Goal: Transaction & Acquisition: Purchase product/service

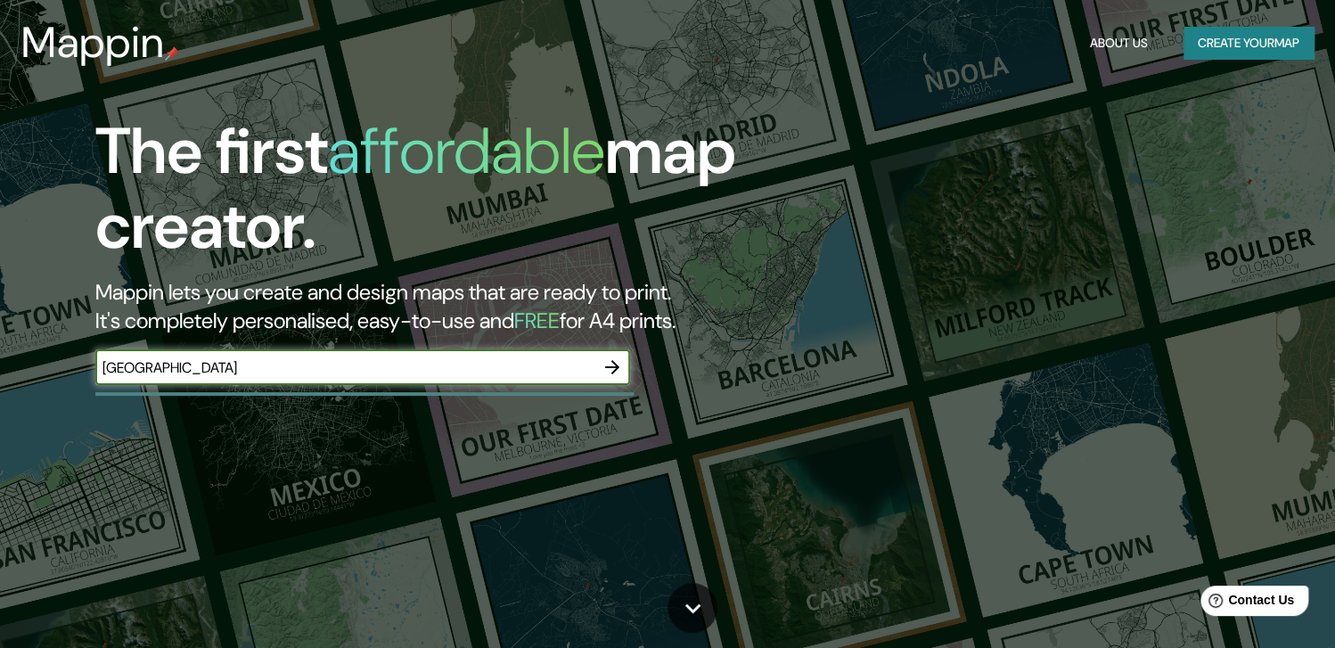
type input "[GEOGRAPHIC_DATA]"
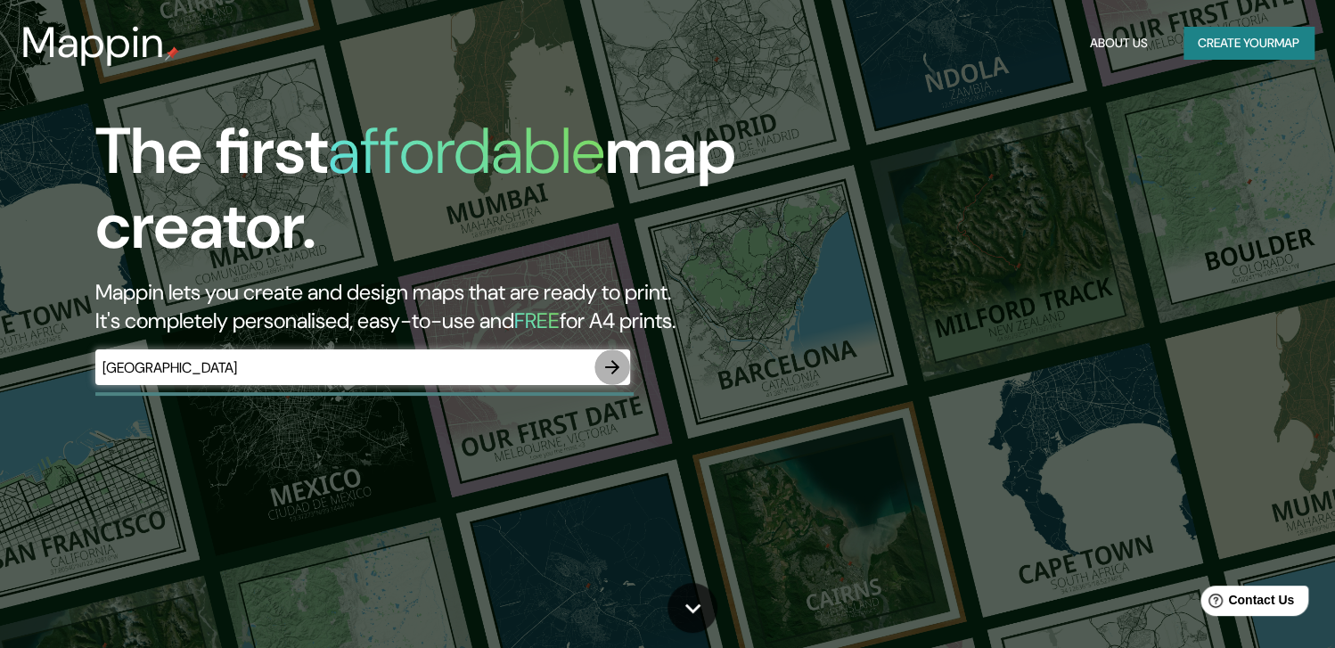
click at [613, 372] on icon "button" at bounding box center [612, 367] width 14 height 14
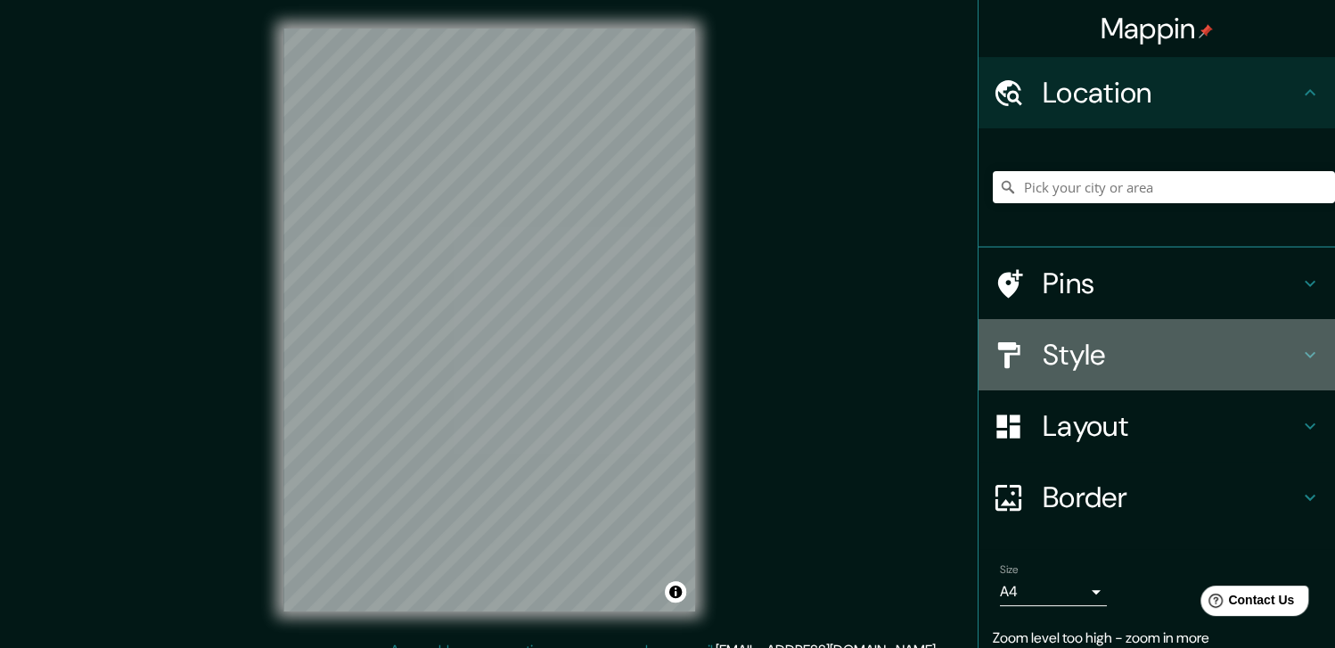
click at [1062, 351] on h4 "Style" at bounding box center [1171, 355] width 257 height 36
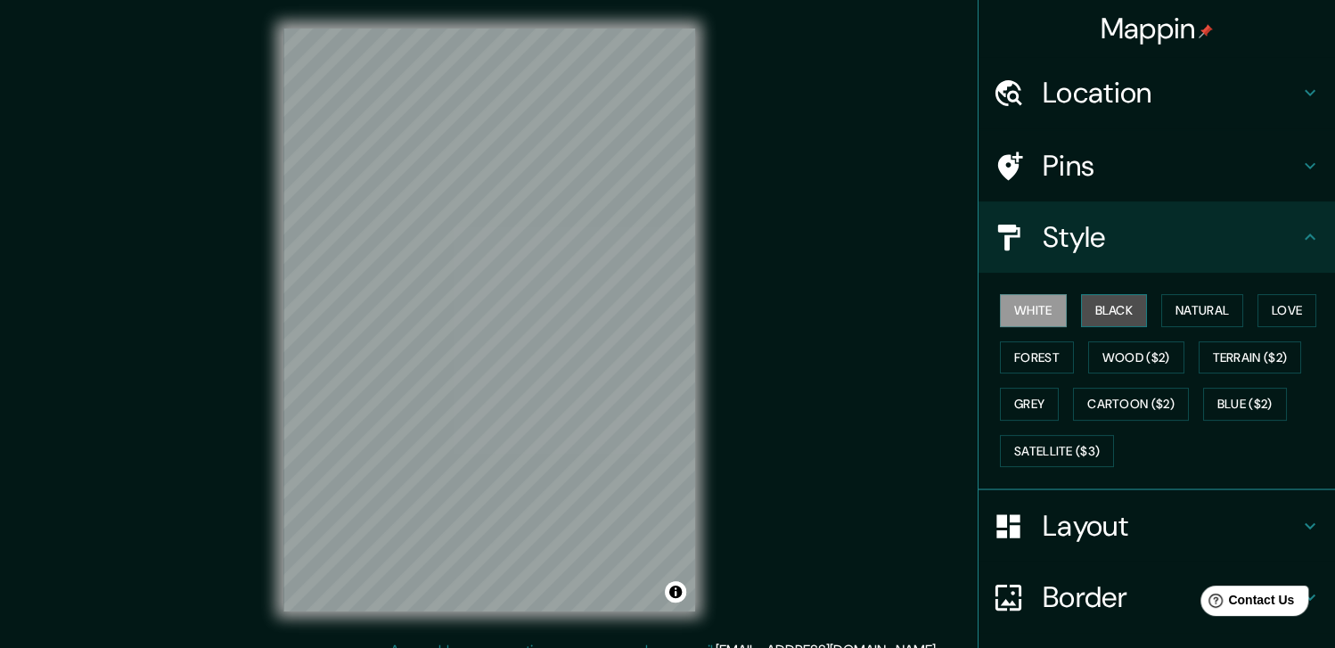
click at [1099, 309] on button "Black" at bounding box center [1114, 310] width 67 height 33
click at [1204, 324] on button "Natural" at bounding box center [1203, 310] width 82 height 33
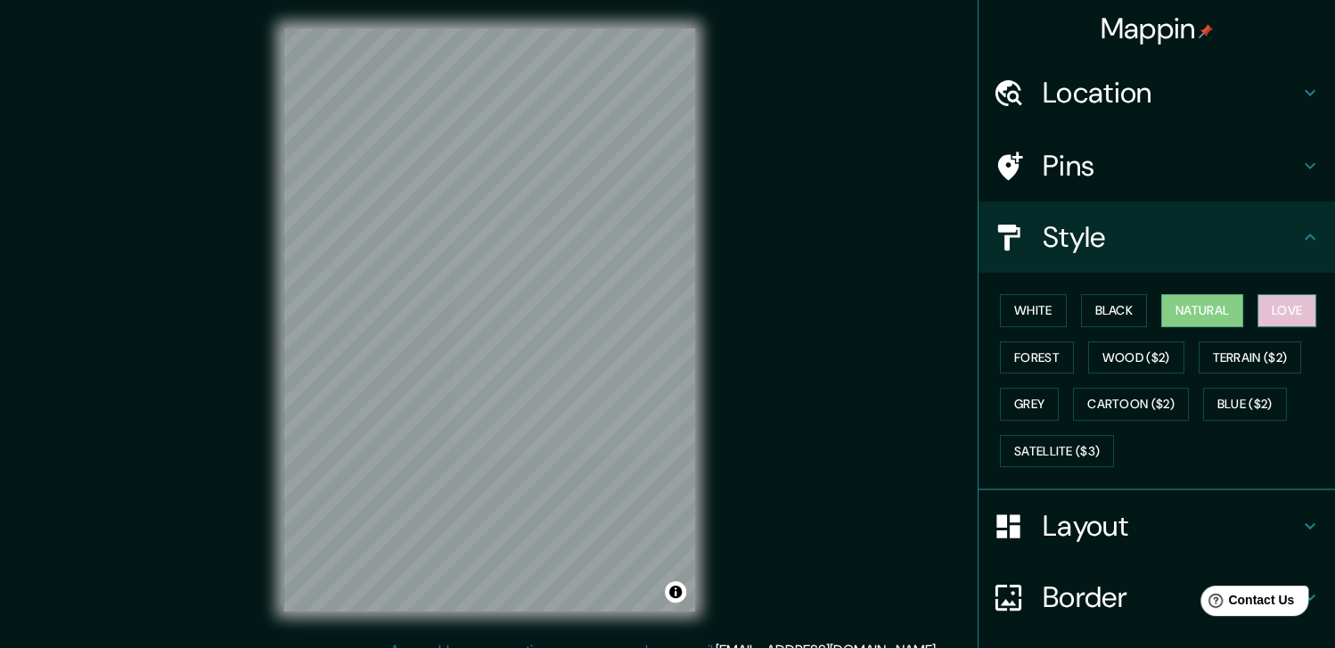
click at [1261, 316] on button "Love" at bounding box center [1287, 310] width 59 height 33
click at [1037, 351] on button "Forest" at bounding box center [1037, 357] width 74 height 33
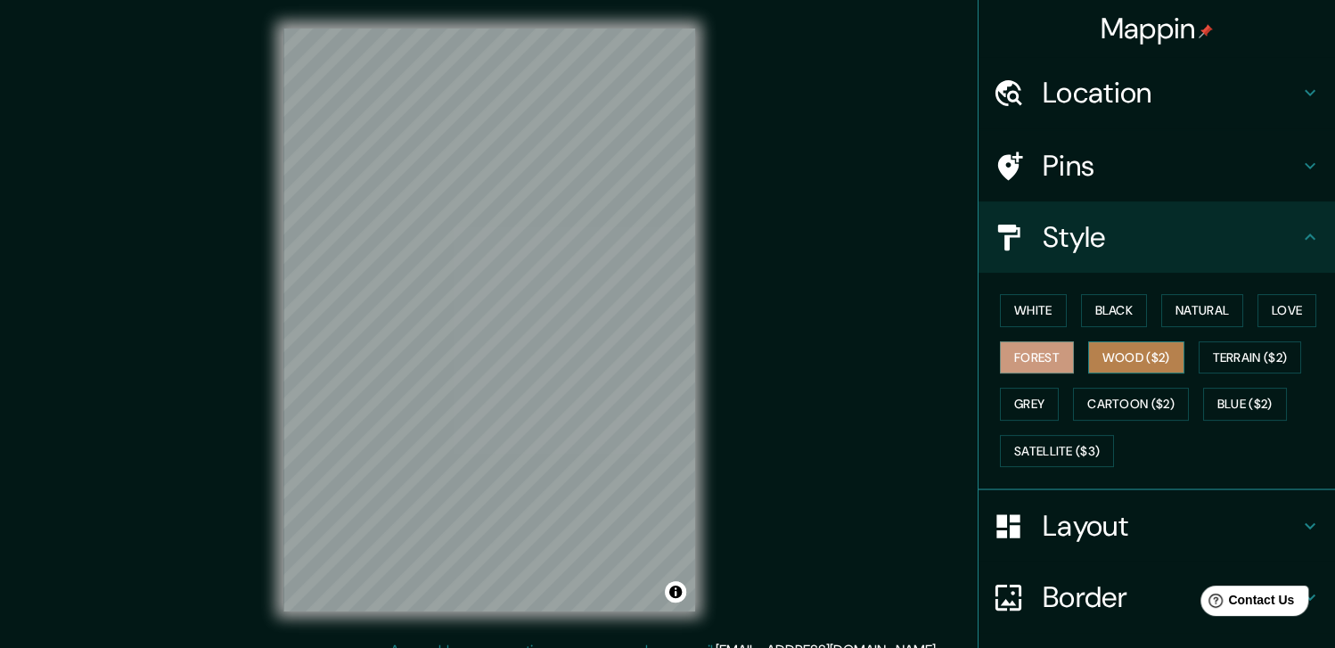
click at [1102, 357] on button "Wood ($2)" at bounding box center [1136, 357] width 96 height 33
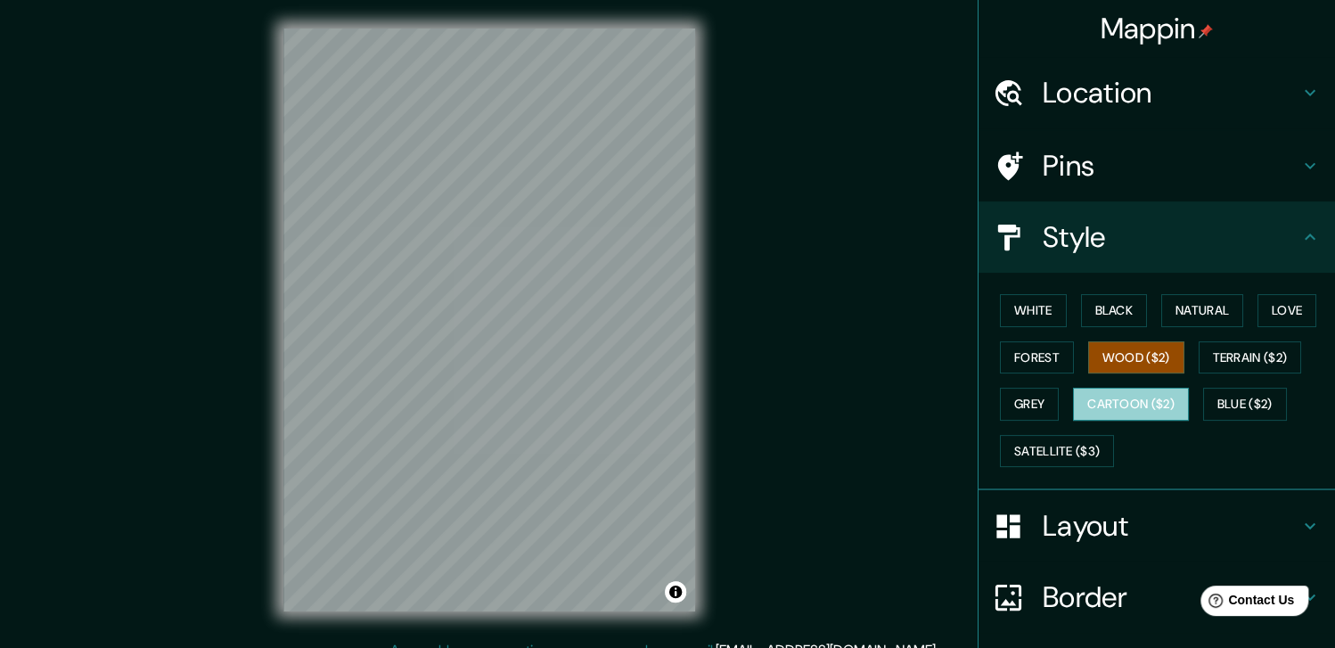
click at [1105, 397] on button "Cartoon ($2)" at bounding box center [1131, 404] width 116 height 33
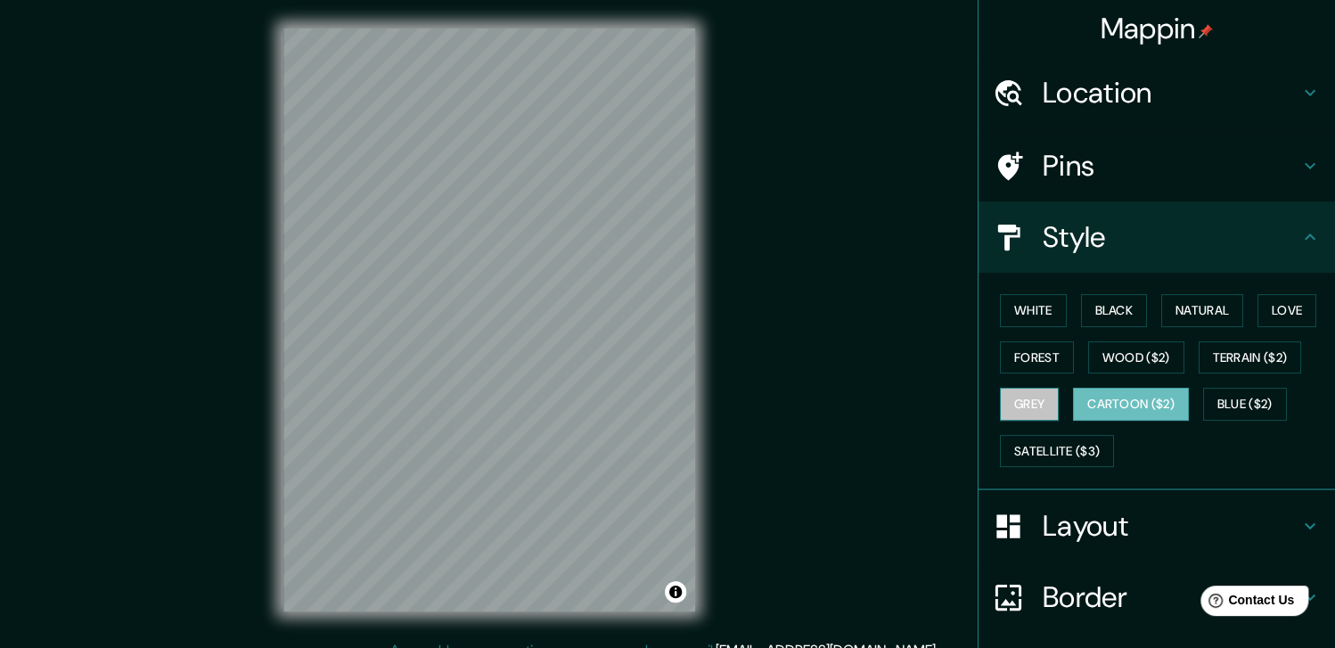
click at [1030, 401] on button "Grey" at bounding box center [1029, 404] width 59 height 33
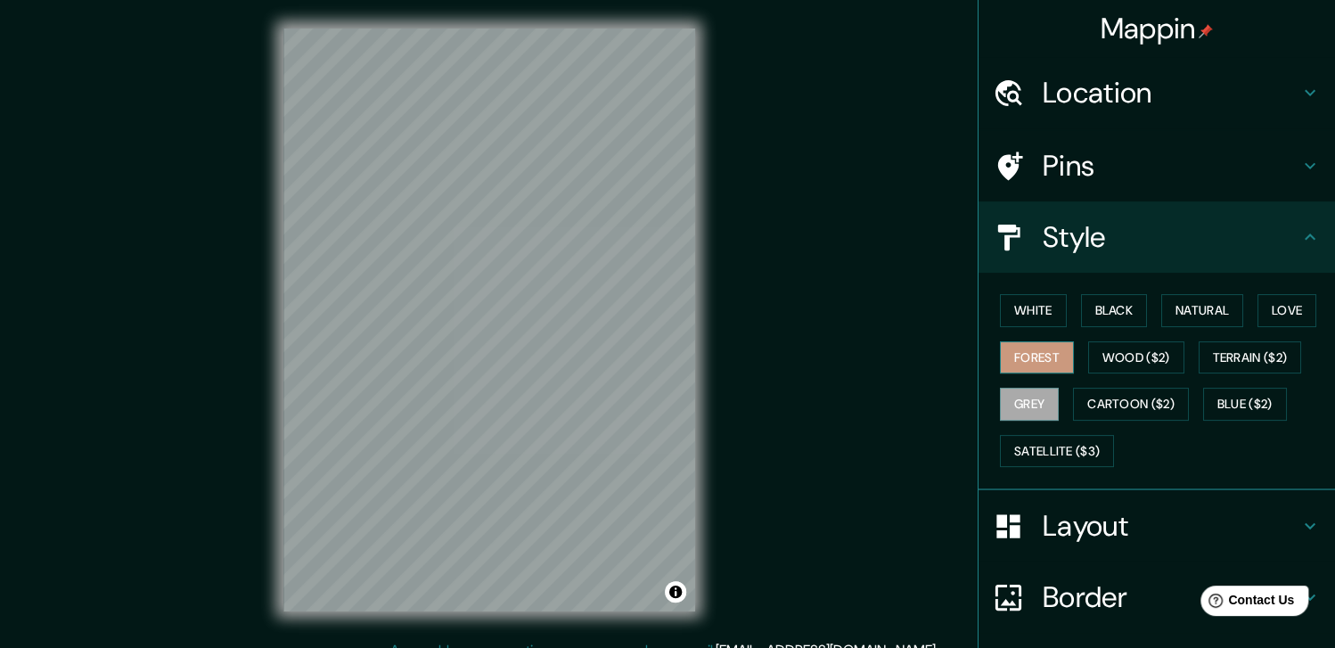
click at [1024, 355] on button "Forest" at bounding box center [1037, 357] width 74 height 33
click at [1096, 313] on button "Black" at bounding box center [1114, 310] width 67 height 33
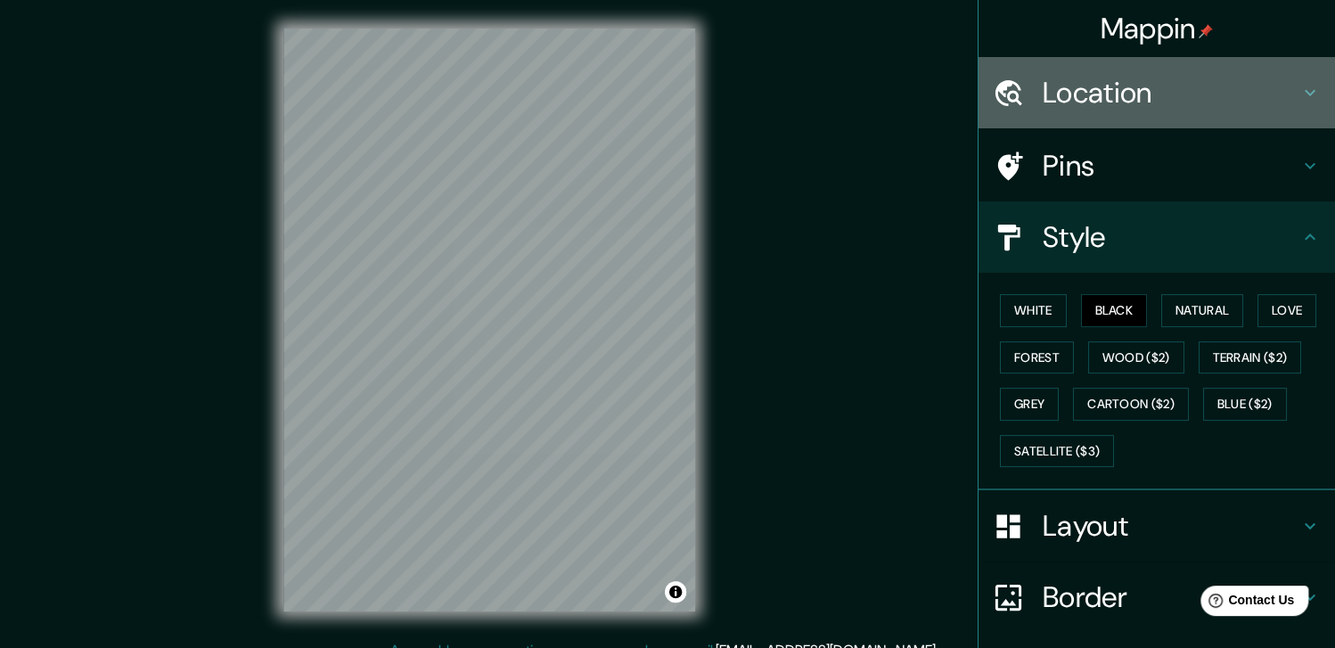
click at [1111, 90] on h4 "Location" at bounding box center [1171, 93] width 257 height 36
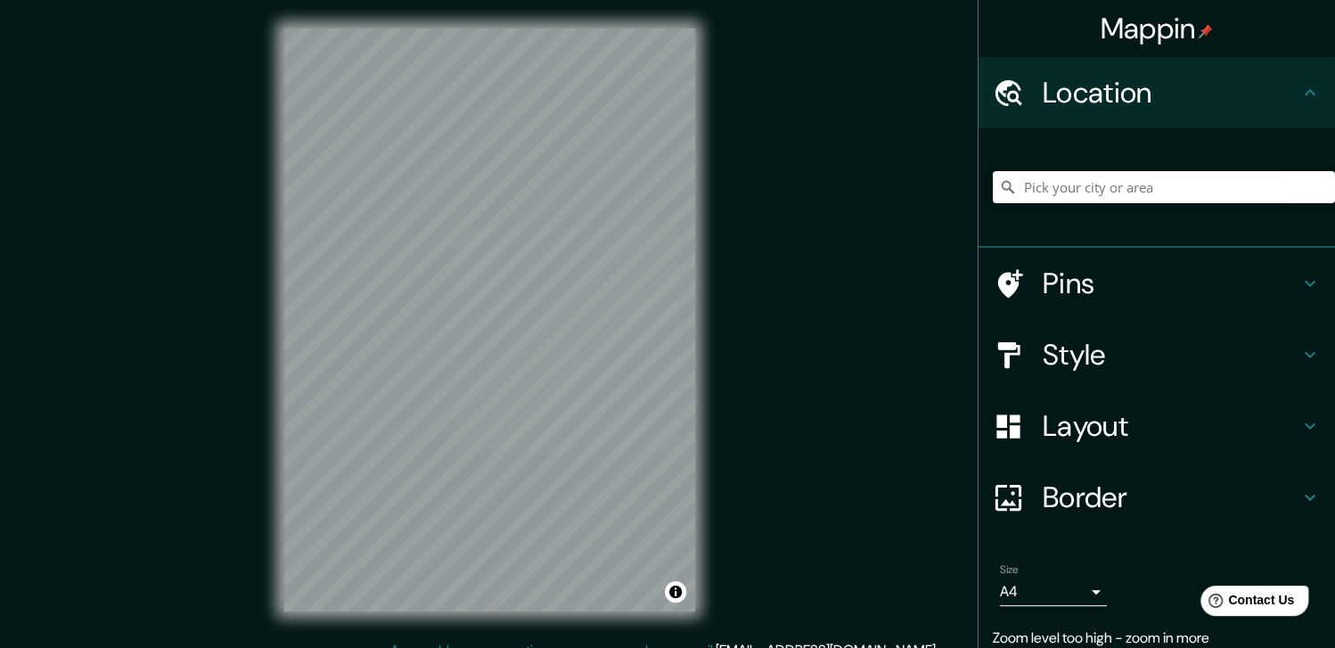
click at [1098, 196] on input "Pick your city or area" at bounding box center [1164, 187] width 342 height 32
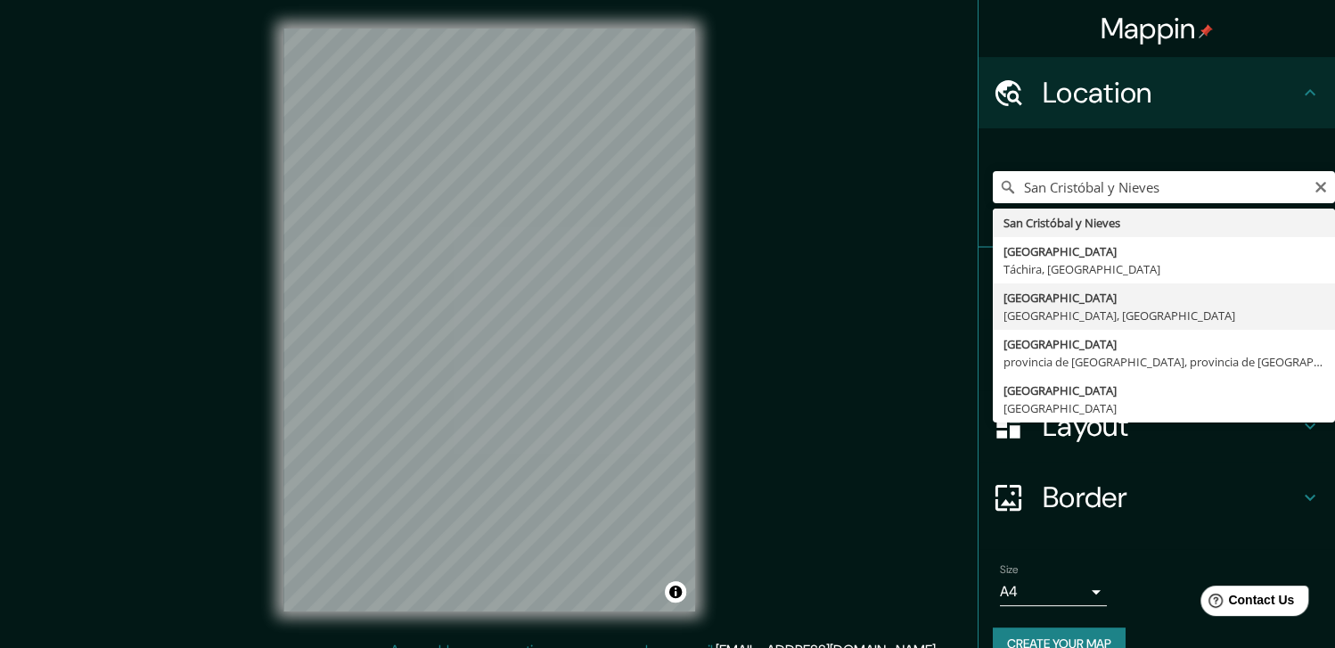
type input "[GEOGRAPHIC_DATA], [GEOGRAPHIC_DATA], [GEOGRAPHIC_DATA]"
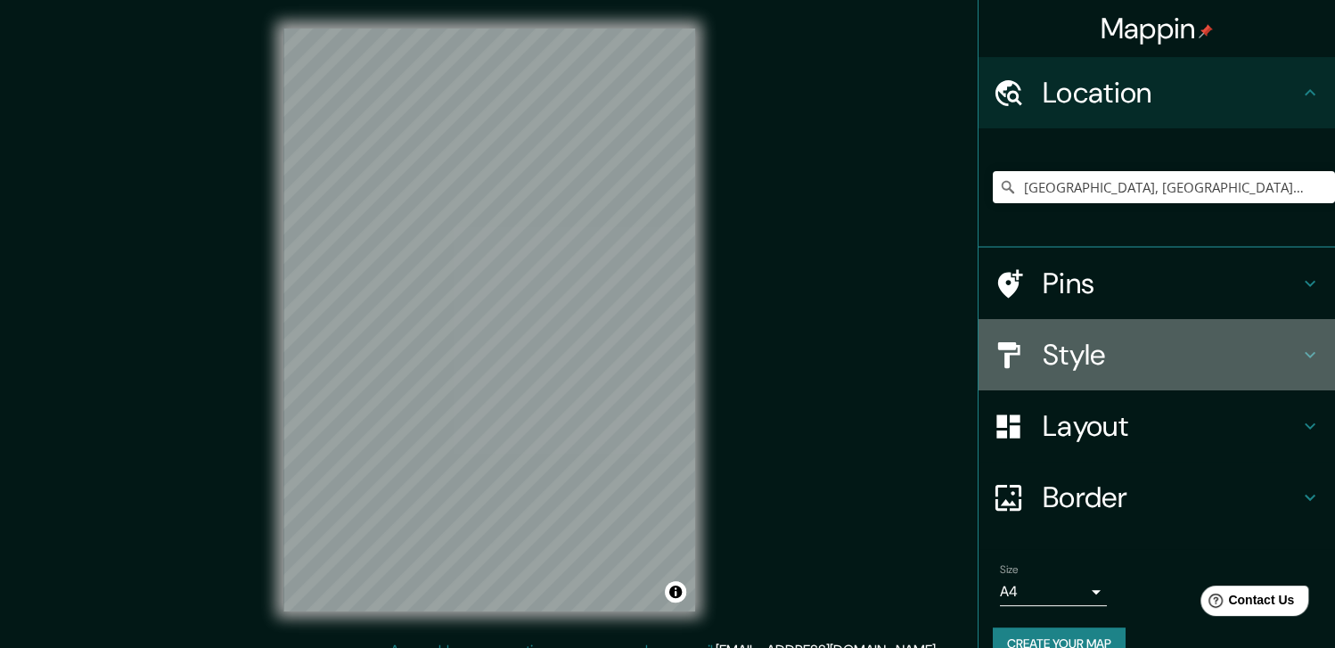
click at [1109, 361] on h4 "Style" at bounding box center [1171, 355] width 257 height 36
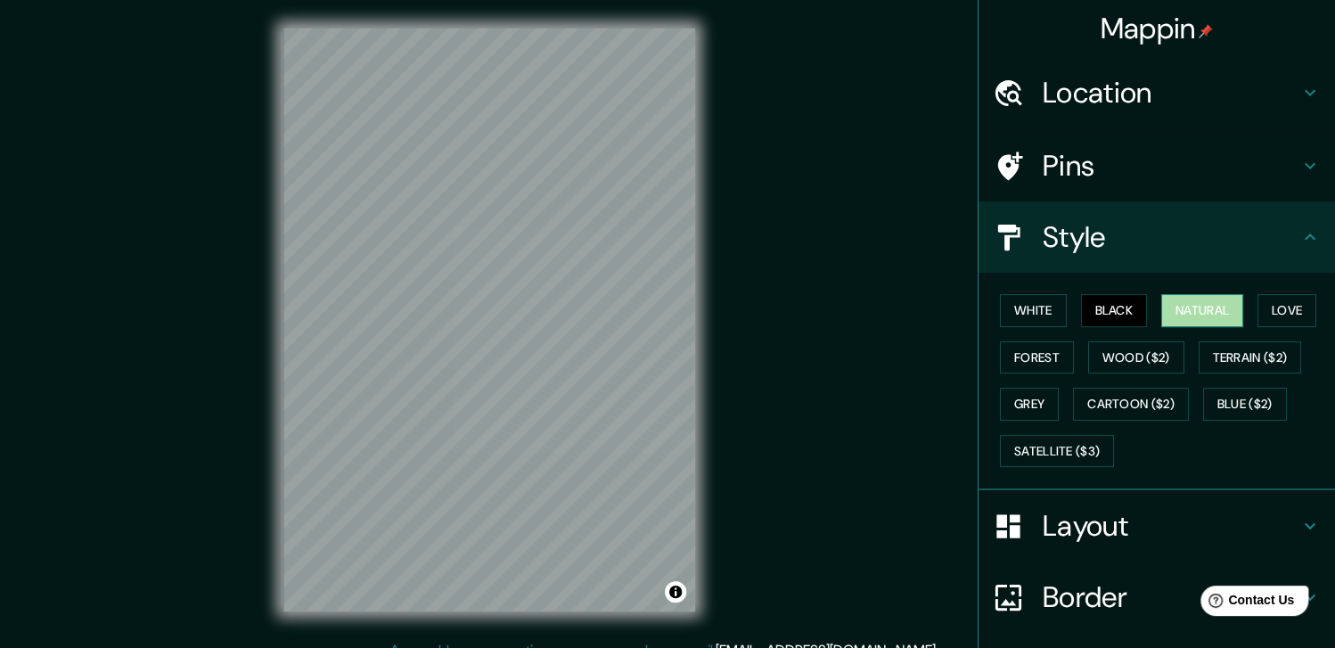
click at [1202, 307] on button "Natural" at bounding box center [1203, 310] width 82 height 33
click at [1056, 530] on h4 "Layout" at bounding box center [1171, 526] width 257 height 36
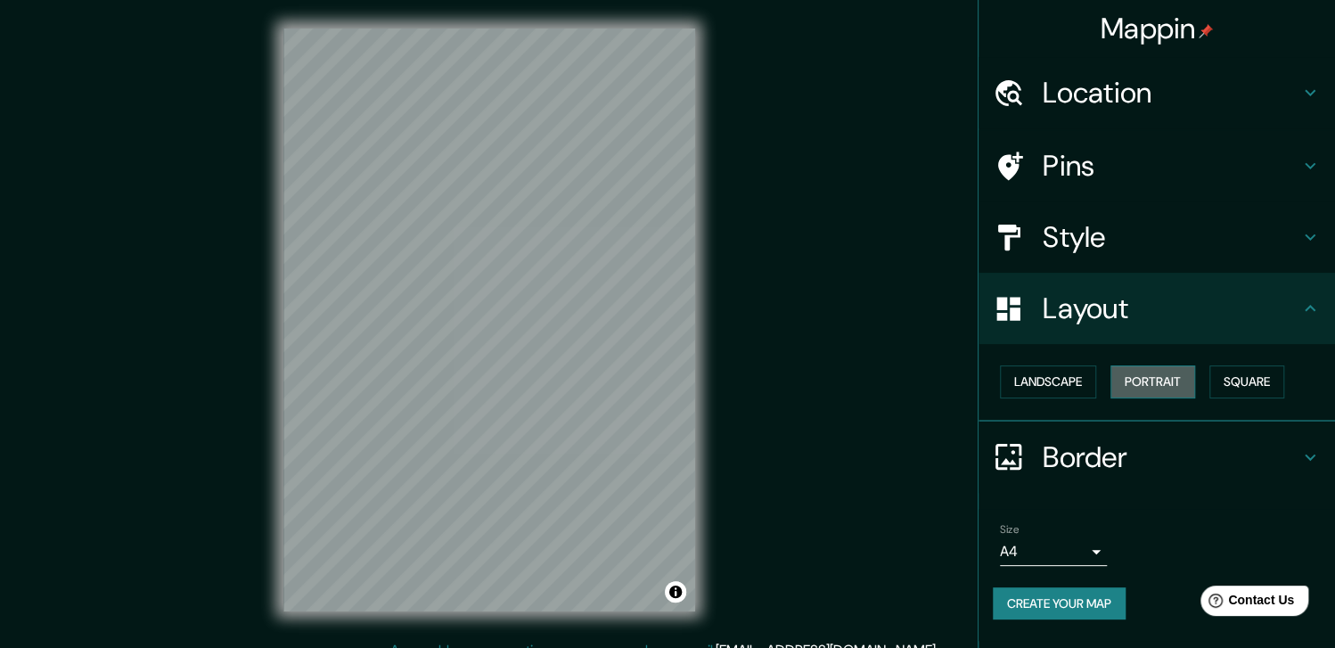
click at [1142, 386] on button "Portrait" at bounding box center [1153, 381] width 85 height 33
click at [1229, 380] on button "Square" at bounding box center [1247, 381] width 75 height 33
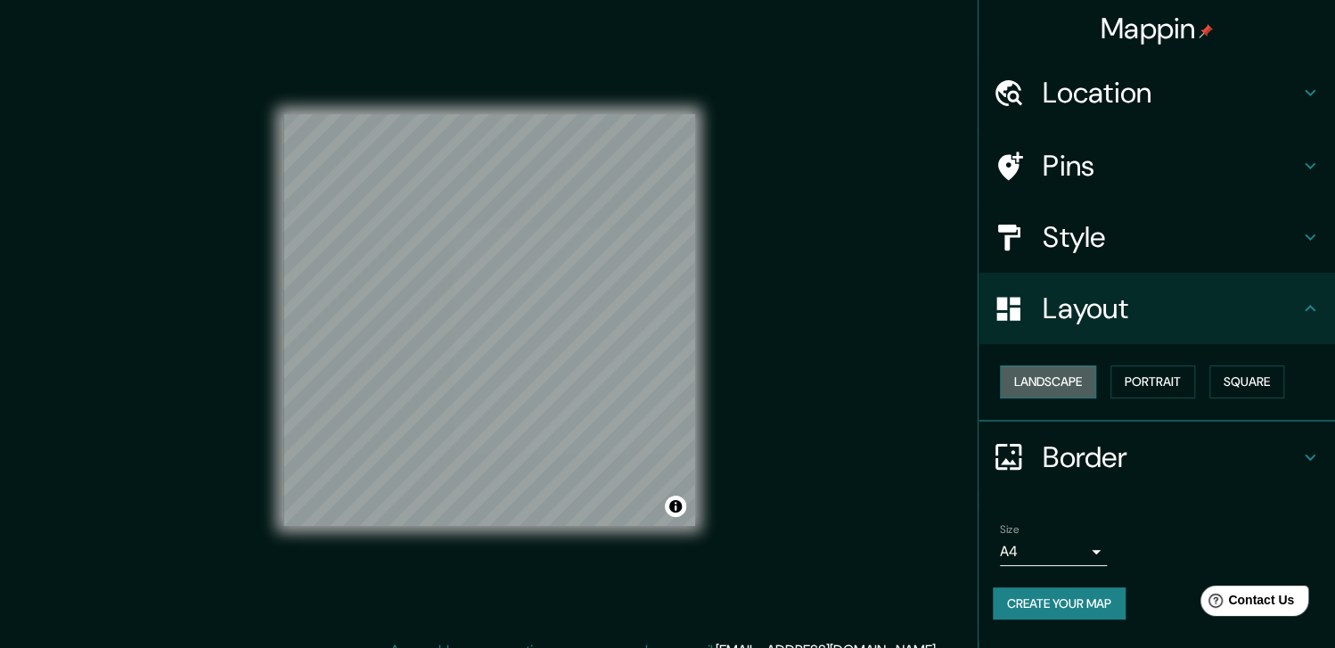
click at [1057, 384] on button "Landscape" at bounding box center [1048, 381] width 96 height 33
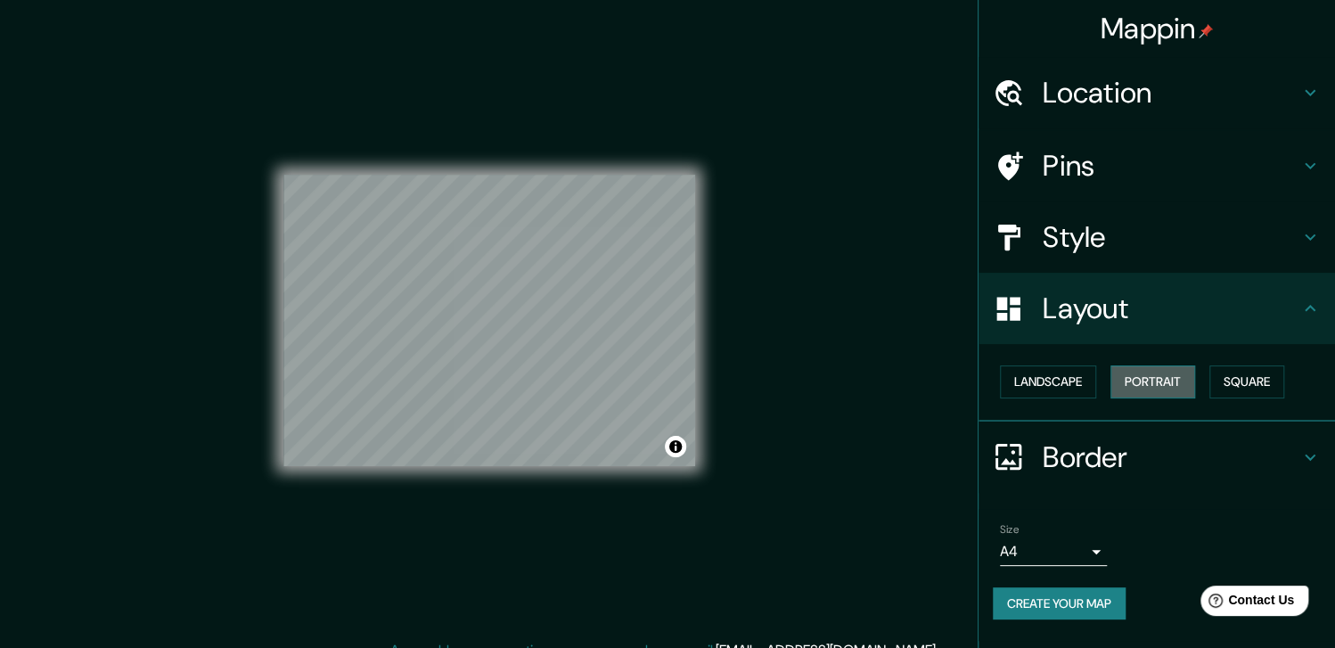
click at [1124, 385] on button "Portrait" at bounding box center [1153, 381] width 85 height 33
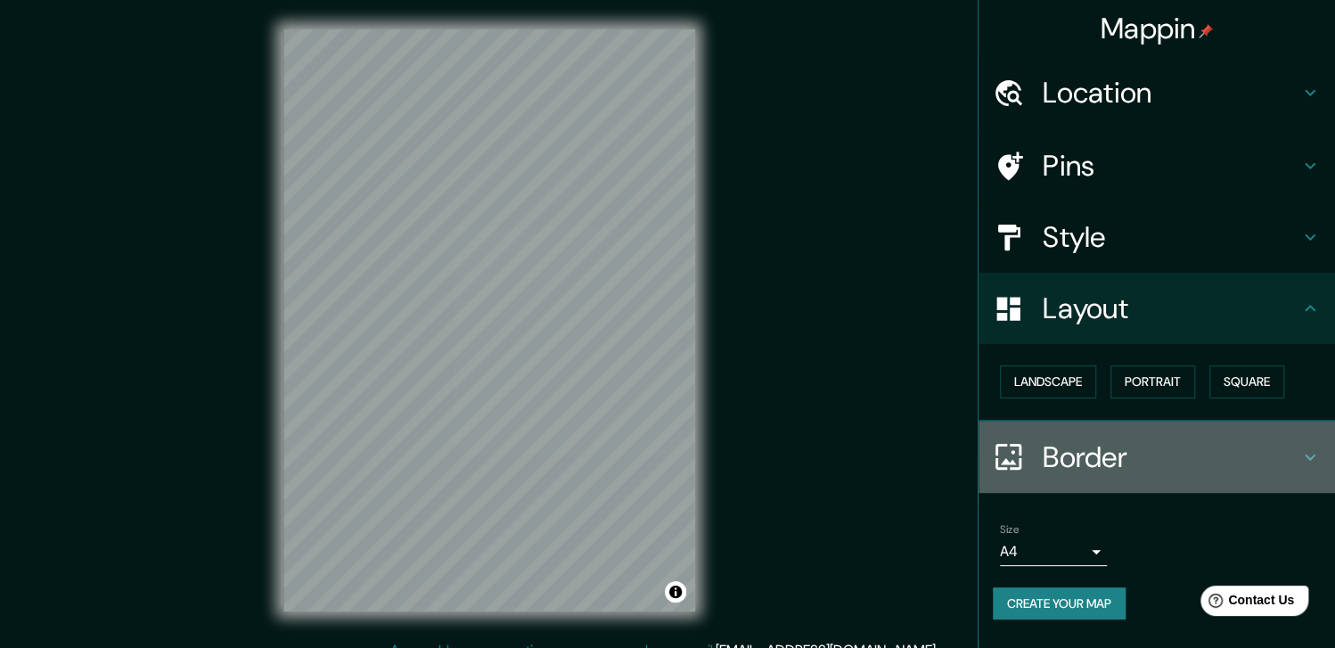
click at [1122, 467] on h4 "Border" at bounding box center [1171, 457] width 257 height 36
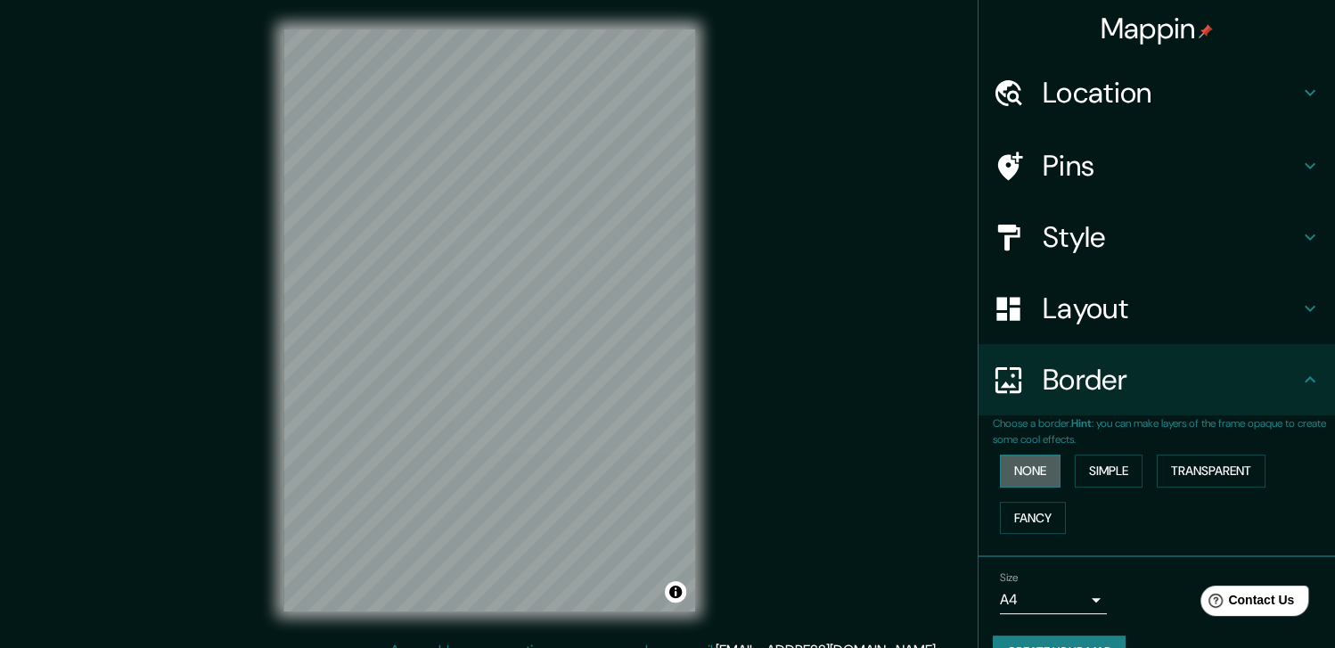
click at [1016, 470] on button "None" at bounding box center [1030, 471] width 61 height 33
click at [1087, 470] on button "Simple" at bounding box center [1109, 471] width 68 height 33
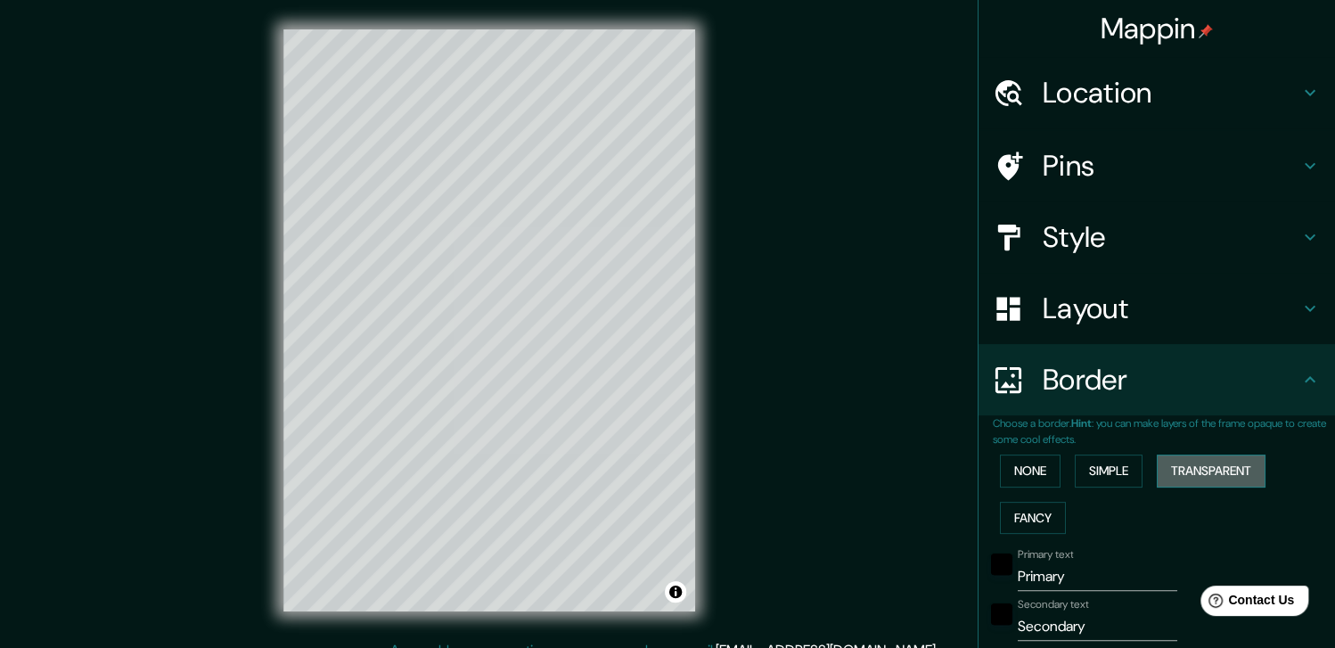
click at [1170, 468] on button "Transparent" at bounding box center [1211, 471] width 109 height 33
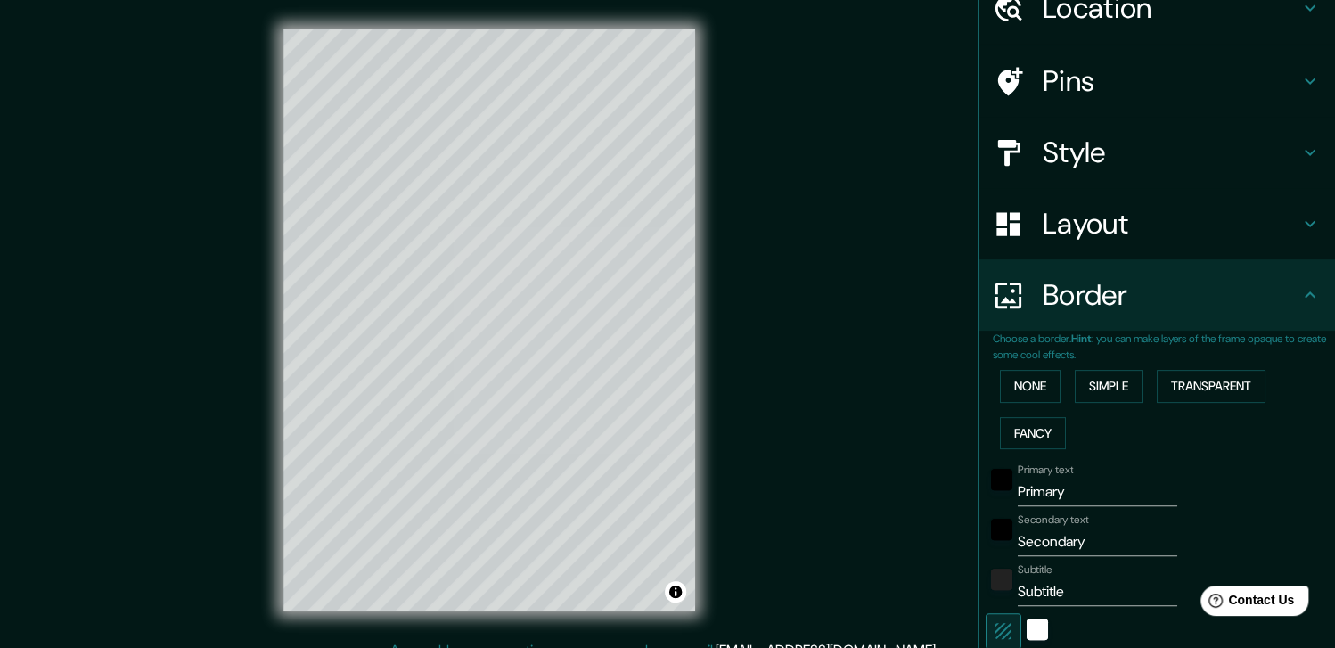
scroll to position [132, 0]
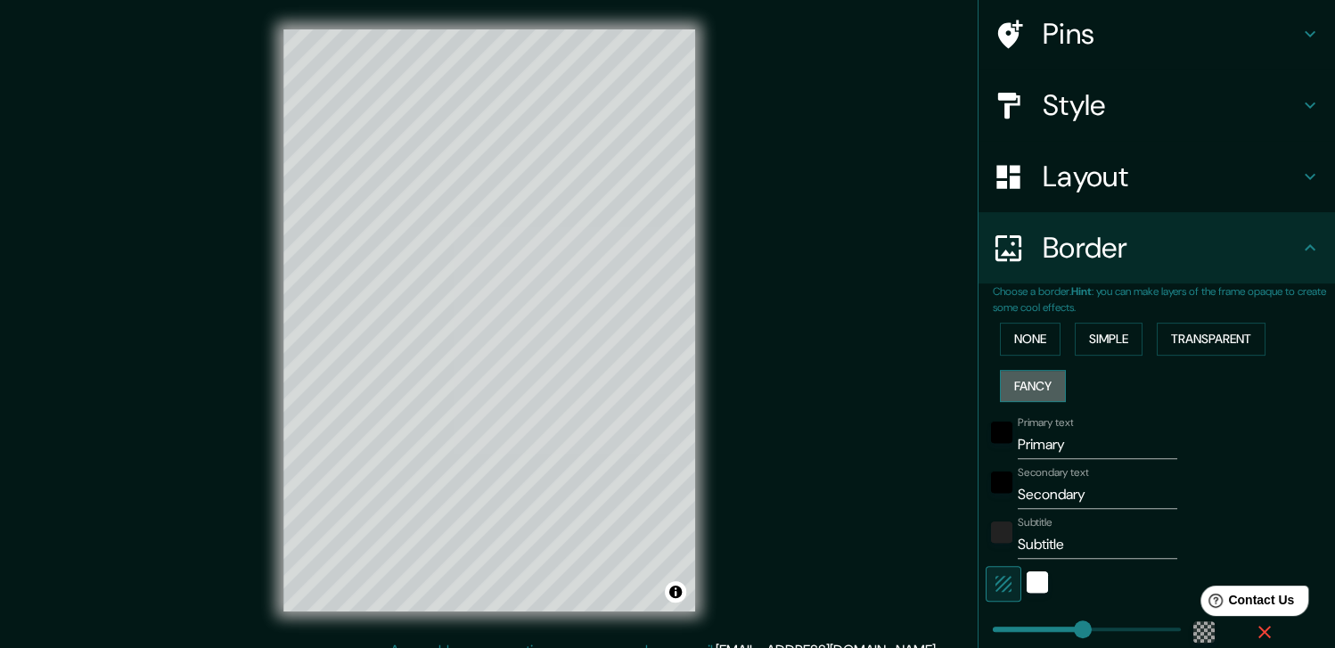
click at [1036, 397] on button "Fancy" at bounding box center [1033, 386] width 66 height 33
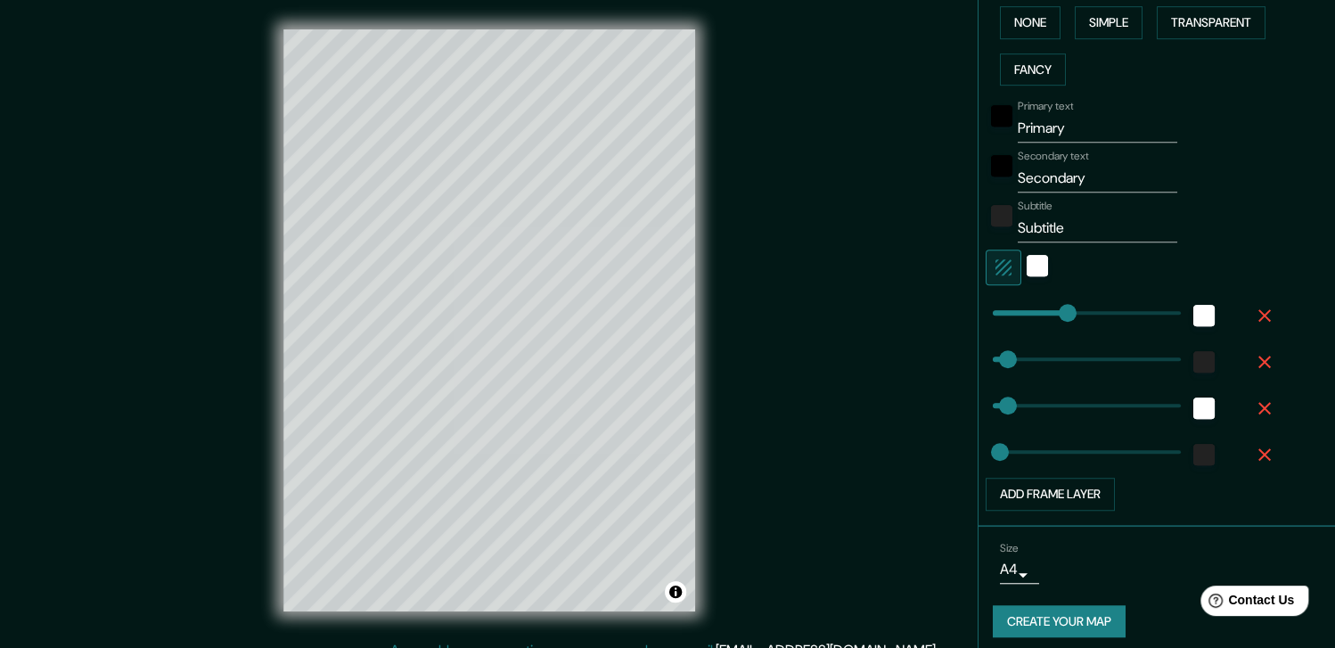
scroll to position [456, 0]
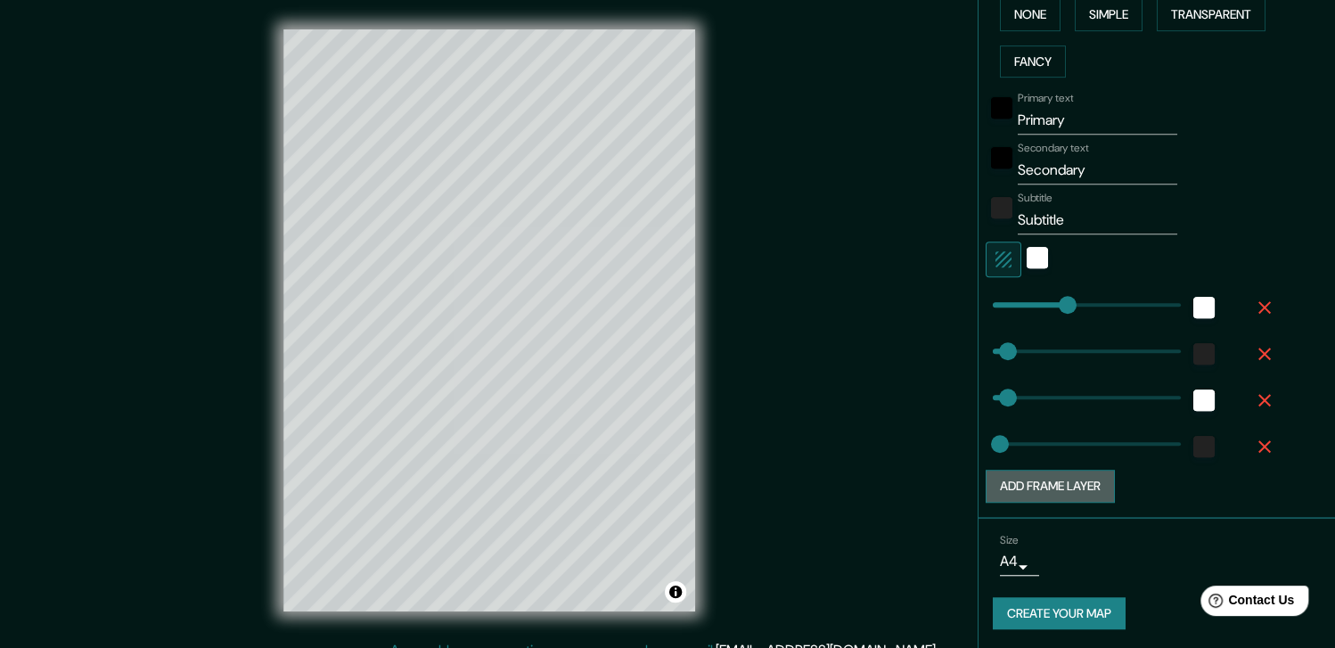
click at [1071, 493] on button "Add frame layer" at bounding box center [1050, 486] width 129 height 33
type input "184"
type input "37"
type input "18"
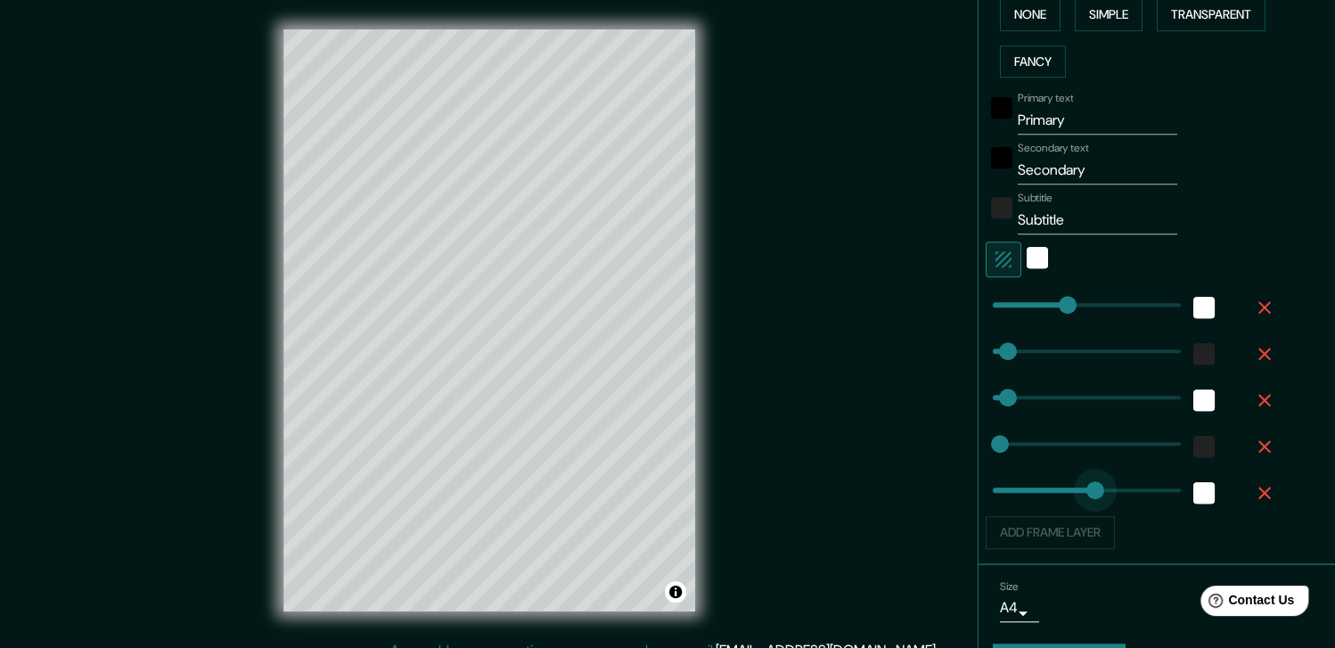
type input "0"
drag, startPoint x: 1053, startPoint y: 491, endPoint x: 858, endPoint y: 490, distance: 195.2
type input "184"
type input "37"
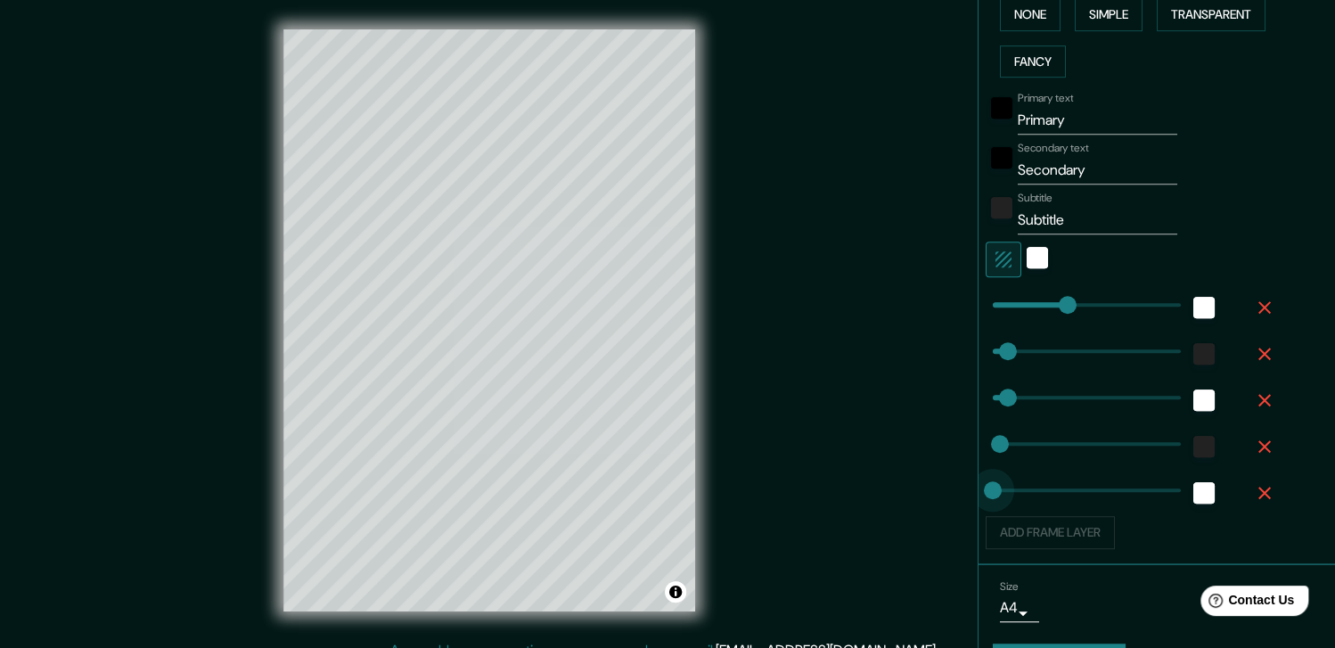
type input "18"
type input "37"
click at [1027, 261] on div "white" at bounding box center [1037, 257] width 21 height 21
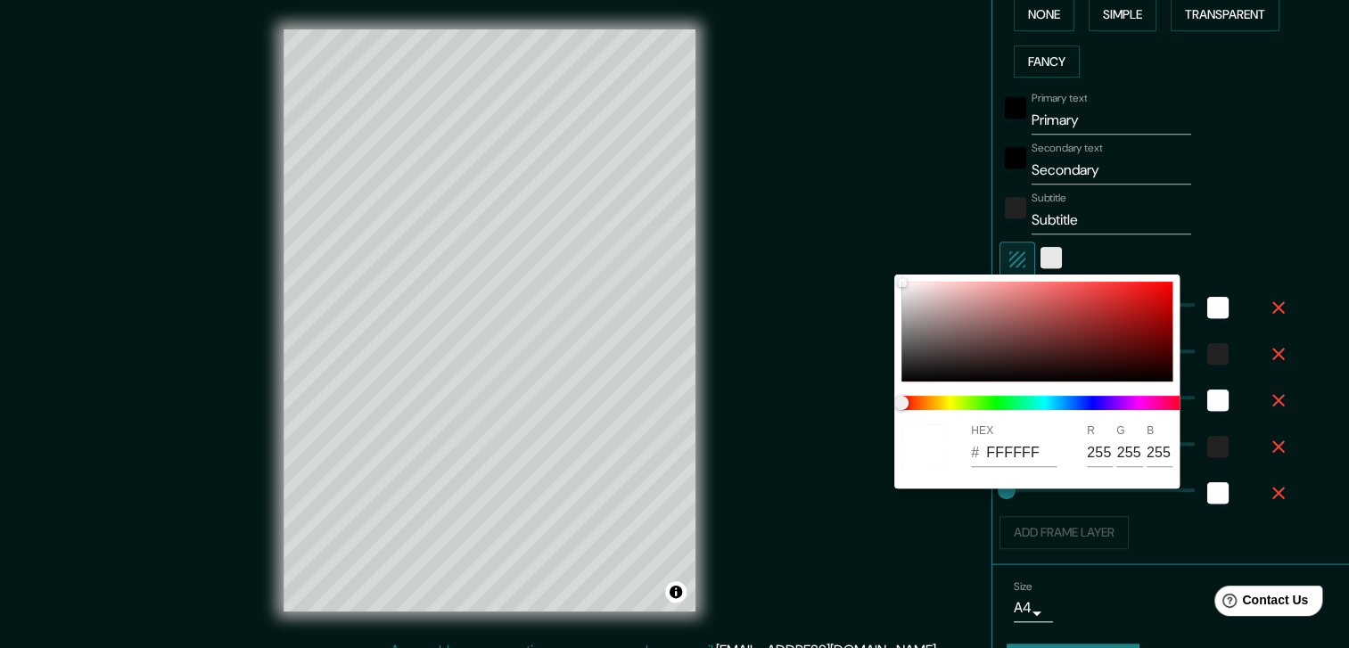
click at [1024, 261] on div at bounding box center [674, 324] width 1349 height 648
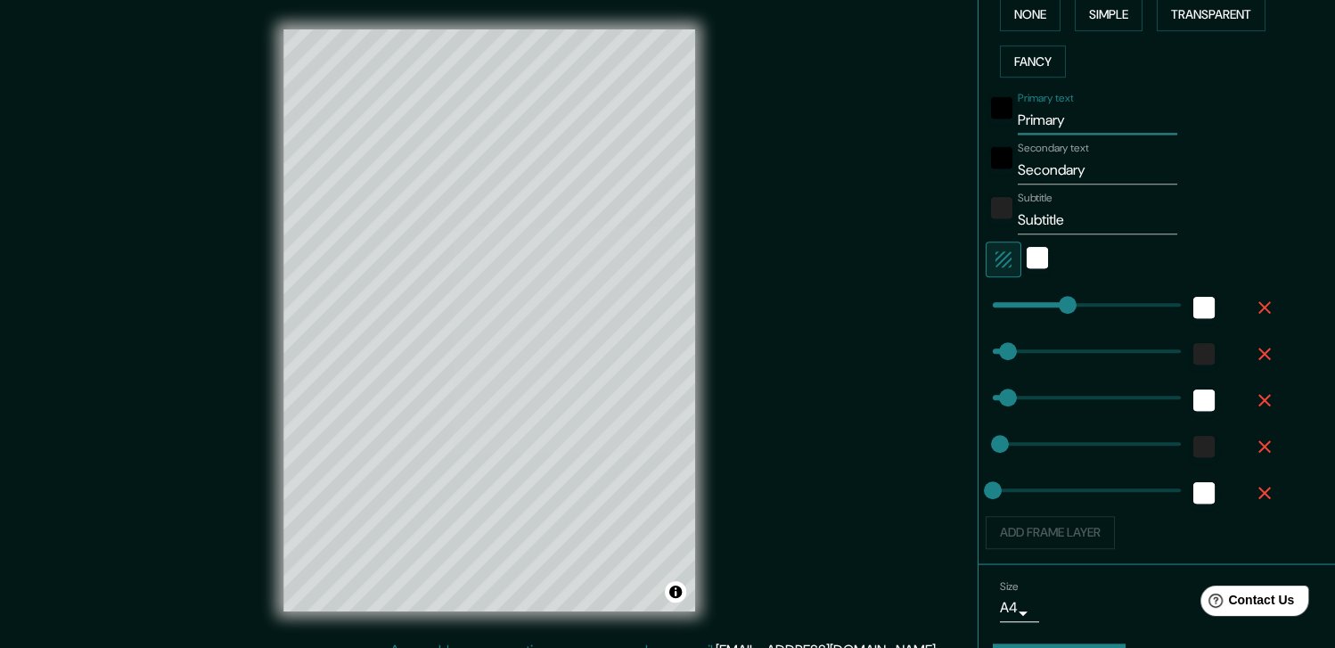
drag, startPoint x: 1059, startPoint y: 118, endPoint x: 934, endPoint y: 127, distance: 125.2
click at [934, 127] on div "Mappin Location [GEOGRAPHIC_DATA], [GEOGRAPHIC_DATA], [GEOGRAPHIC_DATA] Pins St…" at bounding box center [667, 334] width 1335 height 669
type input "184"
type input "37"
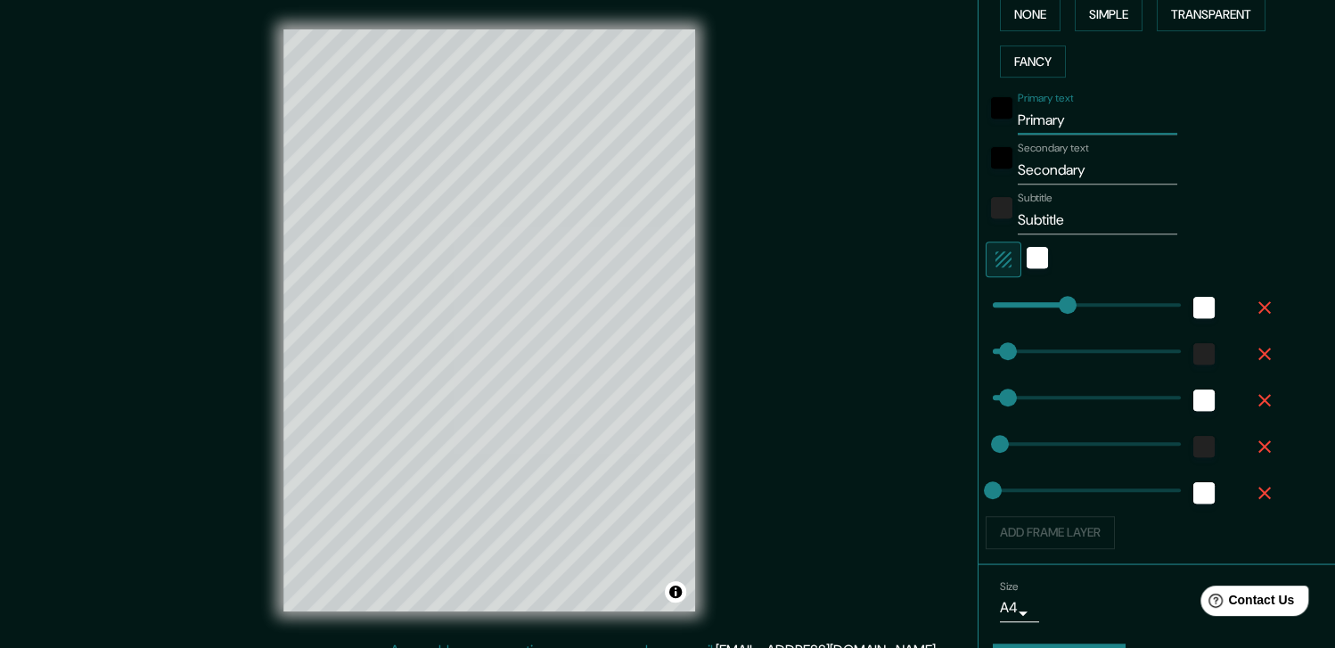
type input "18"
type input "s"
type input "184"
type input "37"
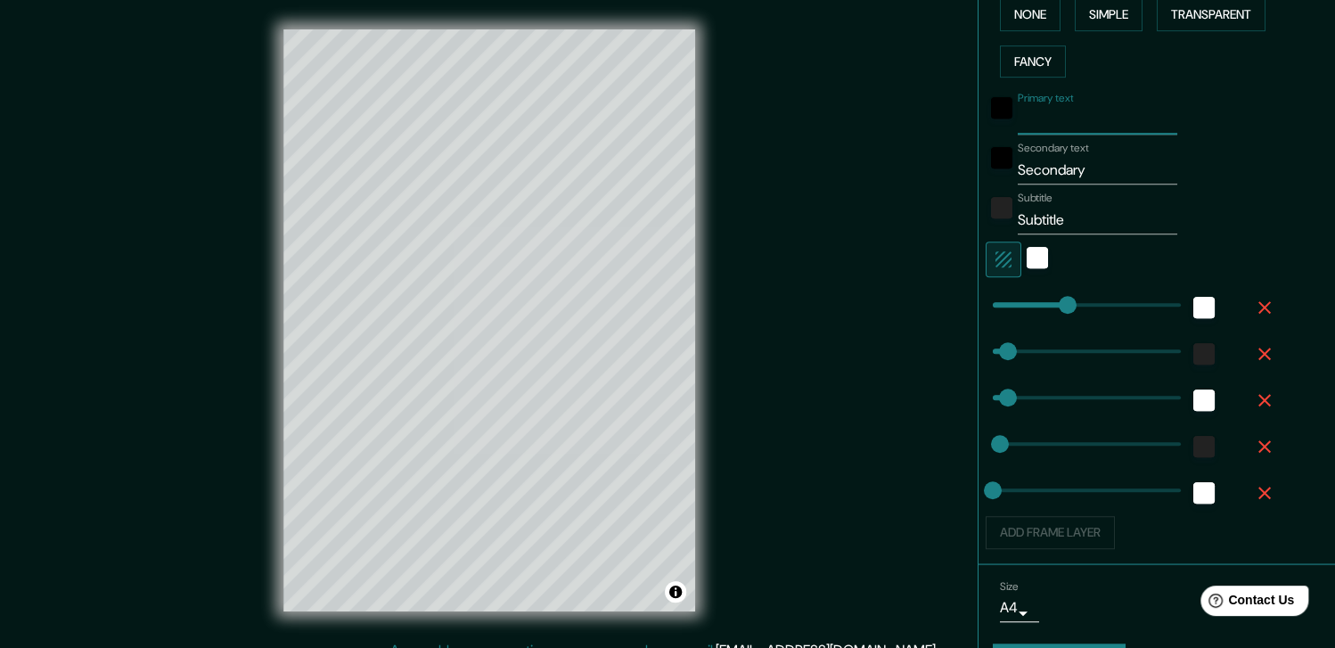
type input "18"
type input "sa"
type input "184"
type input "37"
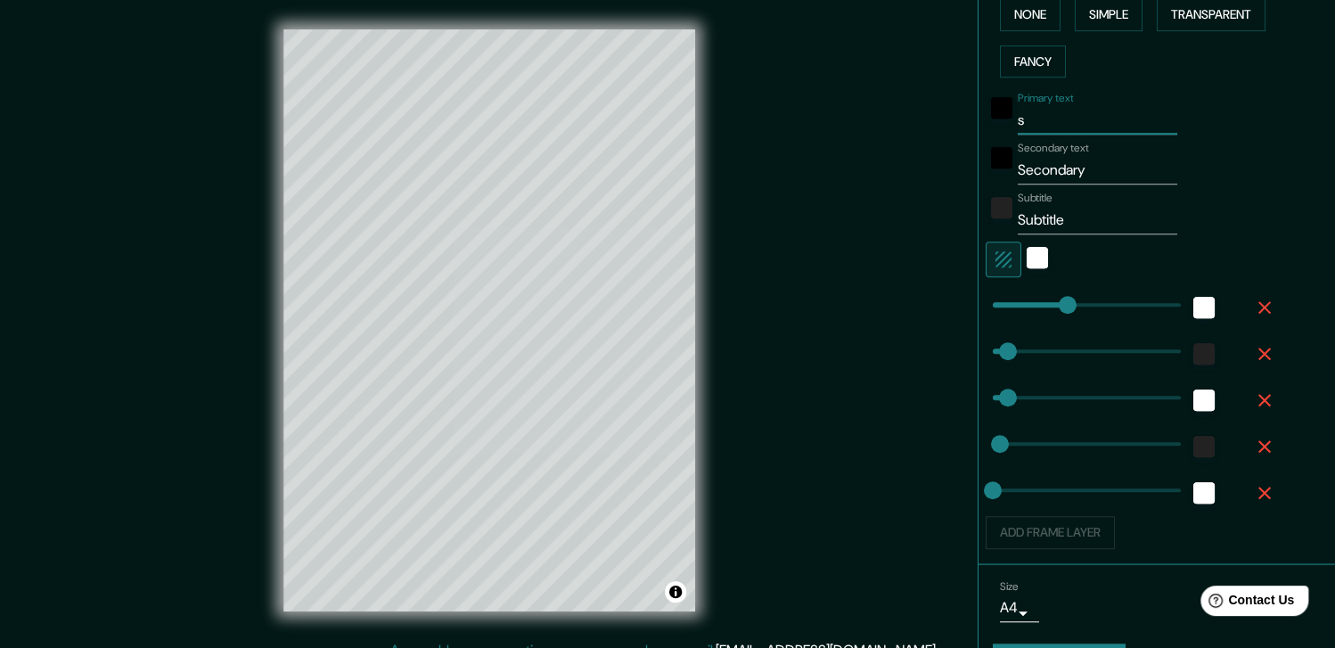
type input "18"
type input "san"
type input "184"
type input "37"
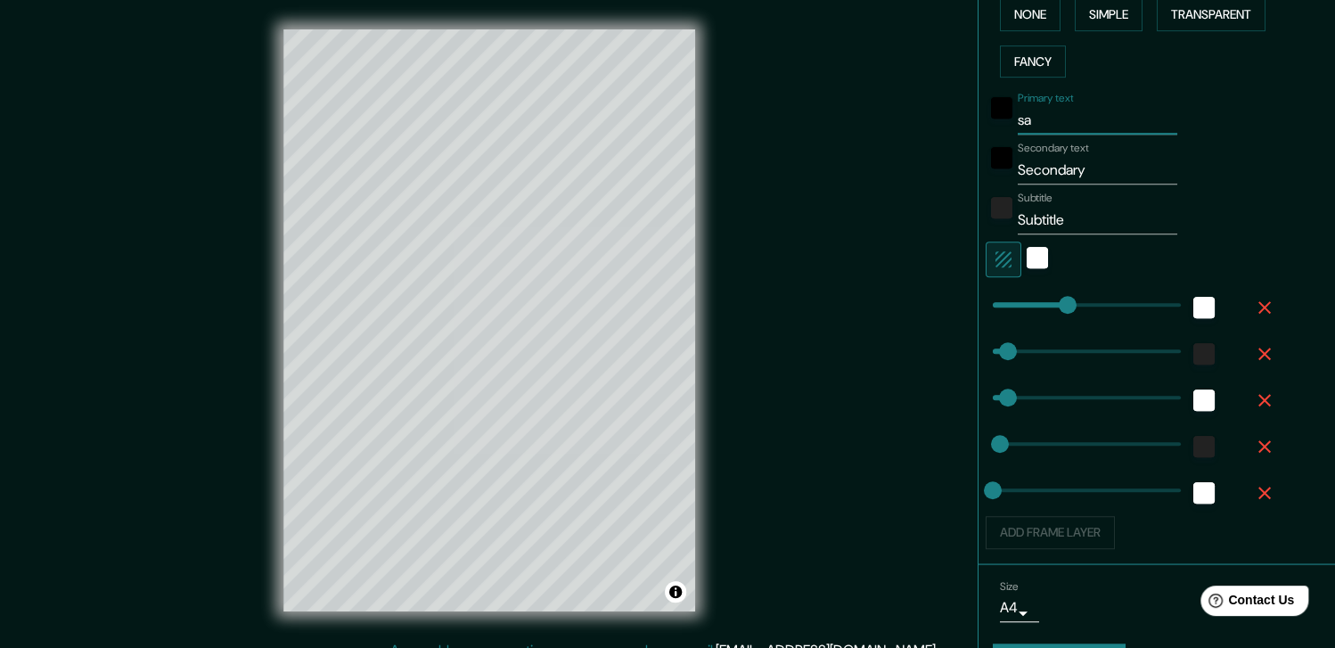
type input "18"
type input "san"
type input "184"
type input "37"
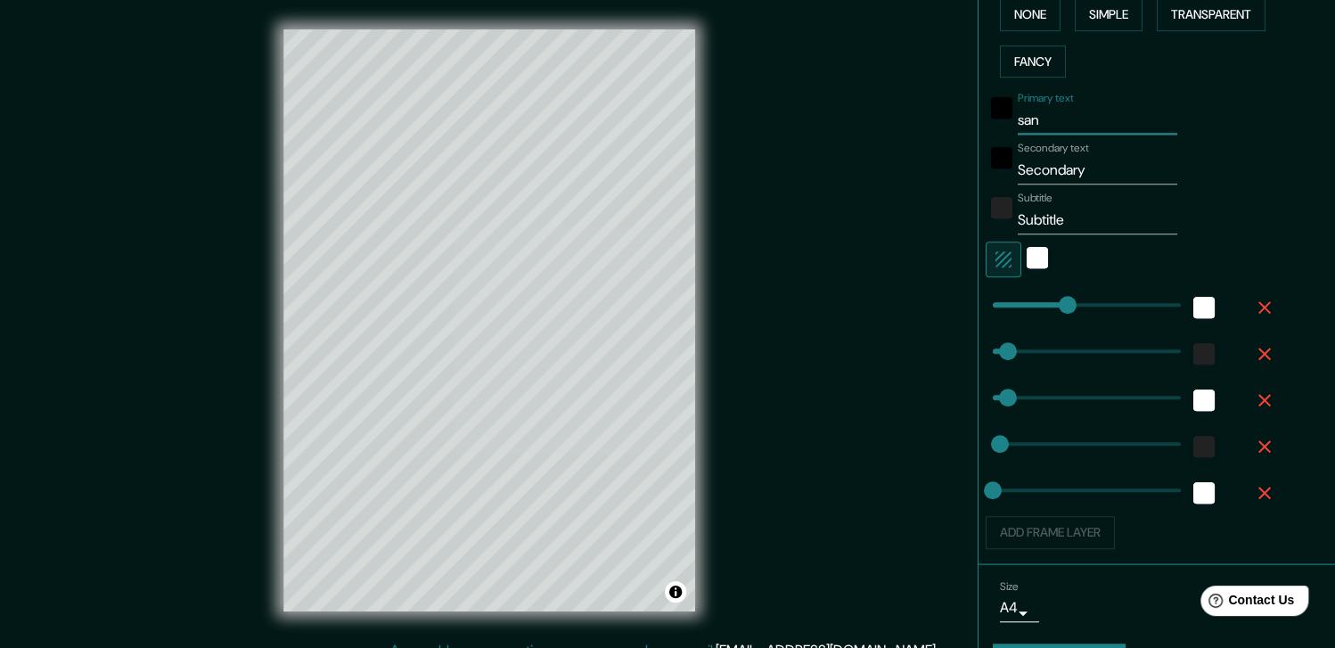
type input "18"
type input "san c"
type input "184"
type input "37"
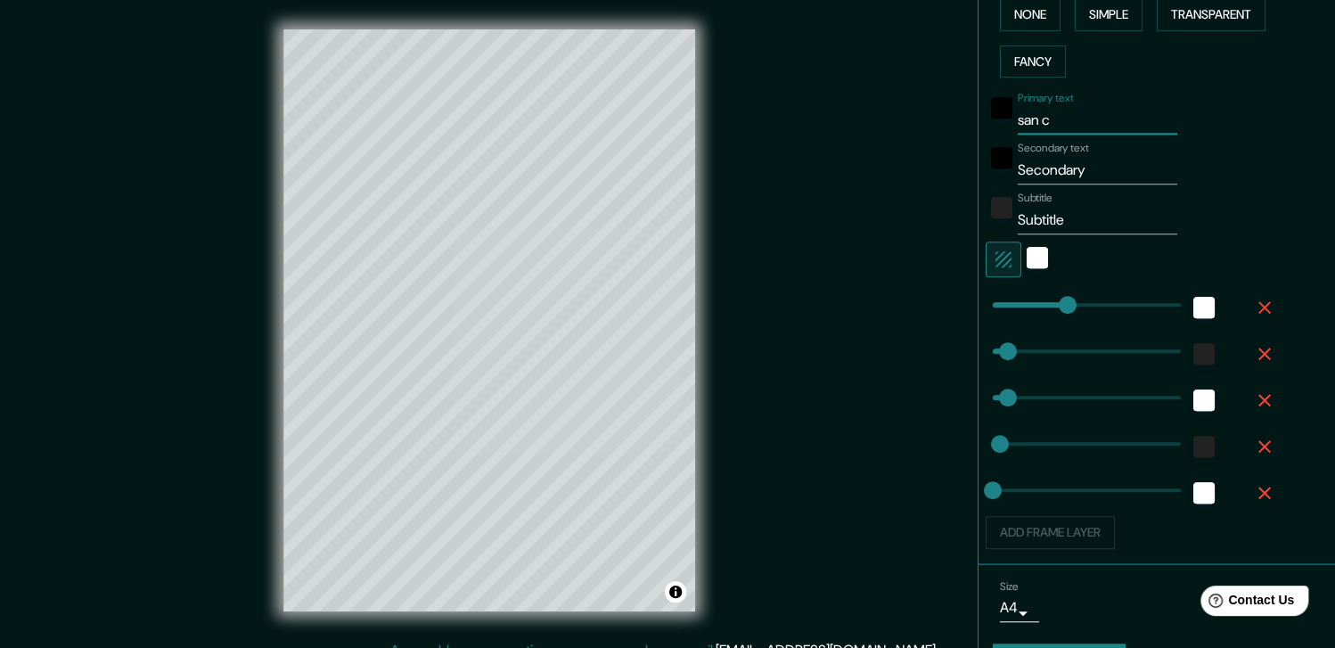
type input "18"
type input "san cr"
type input "184"
type input "37"
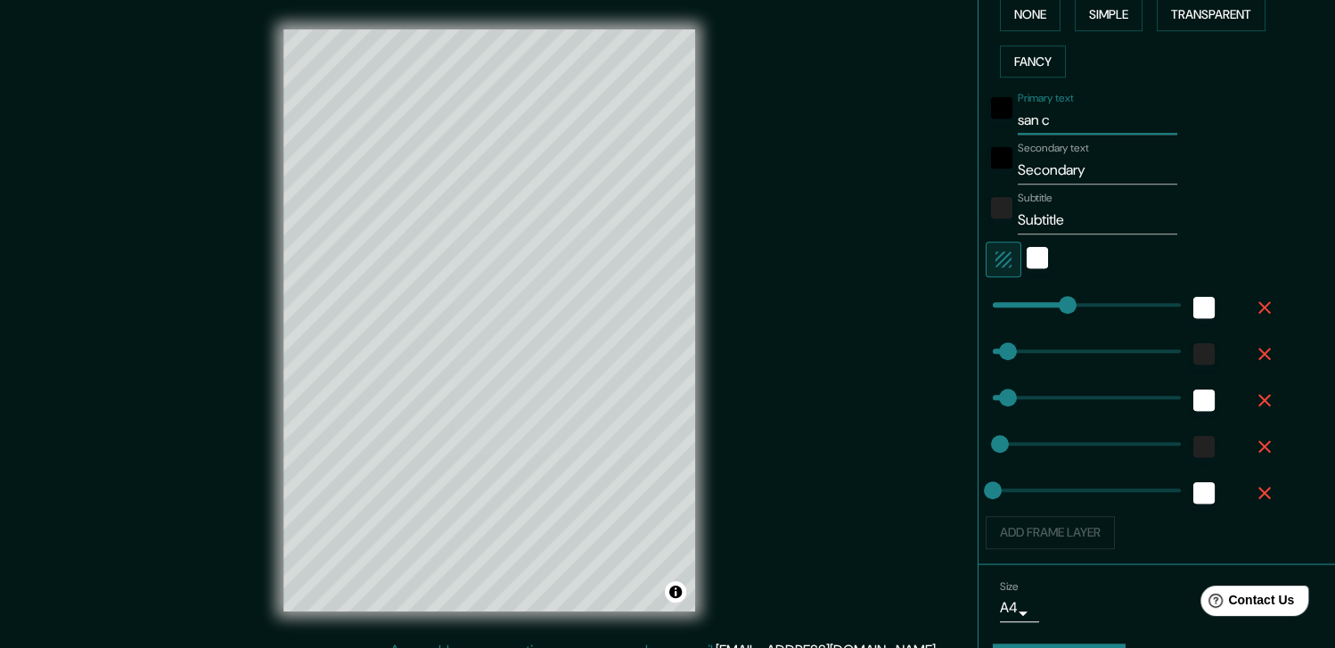
type input "18"
type input "san cri"
type input "184"
type input "37"
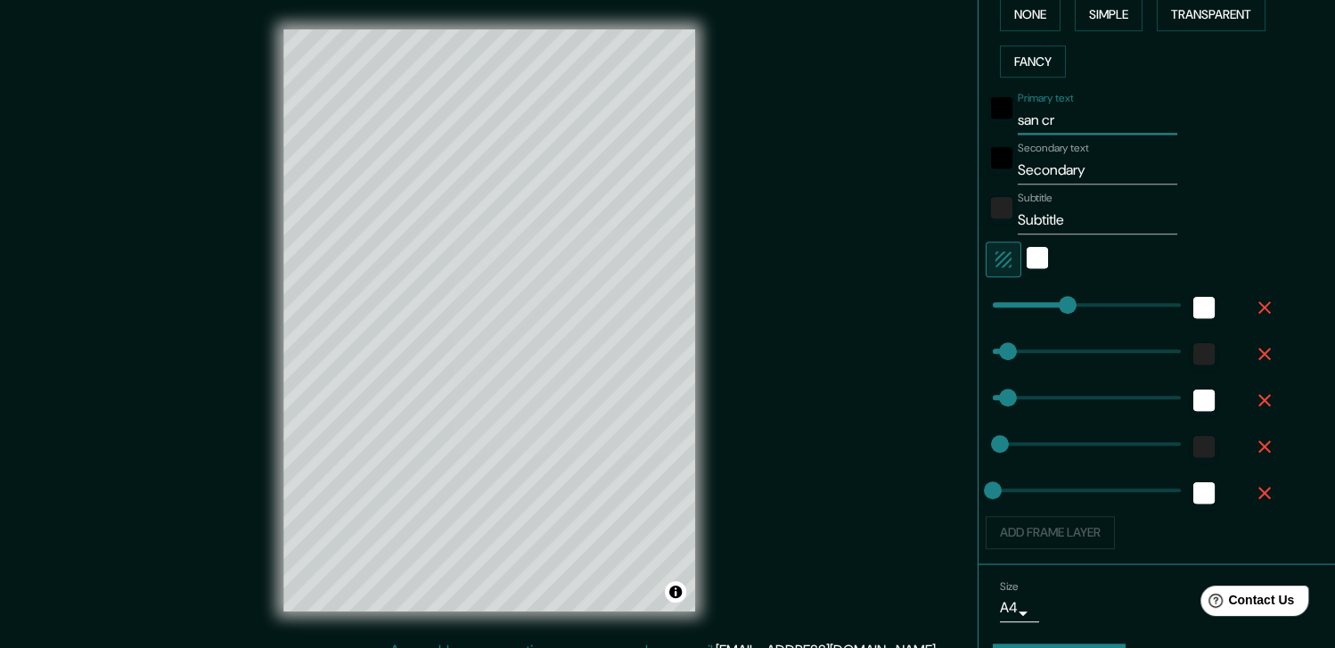
type input "18"
type input "san cris"
type input "184"
type input "37"
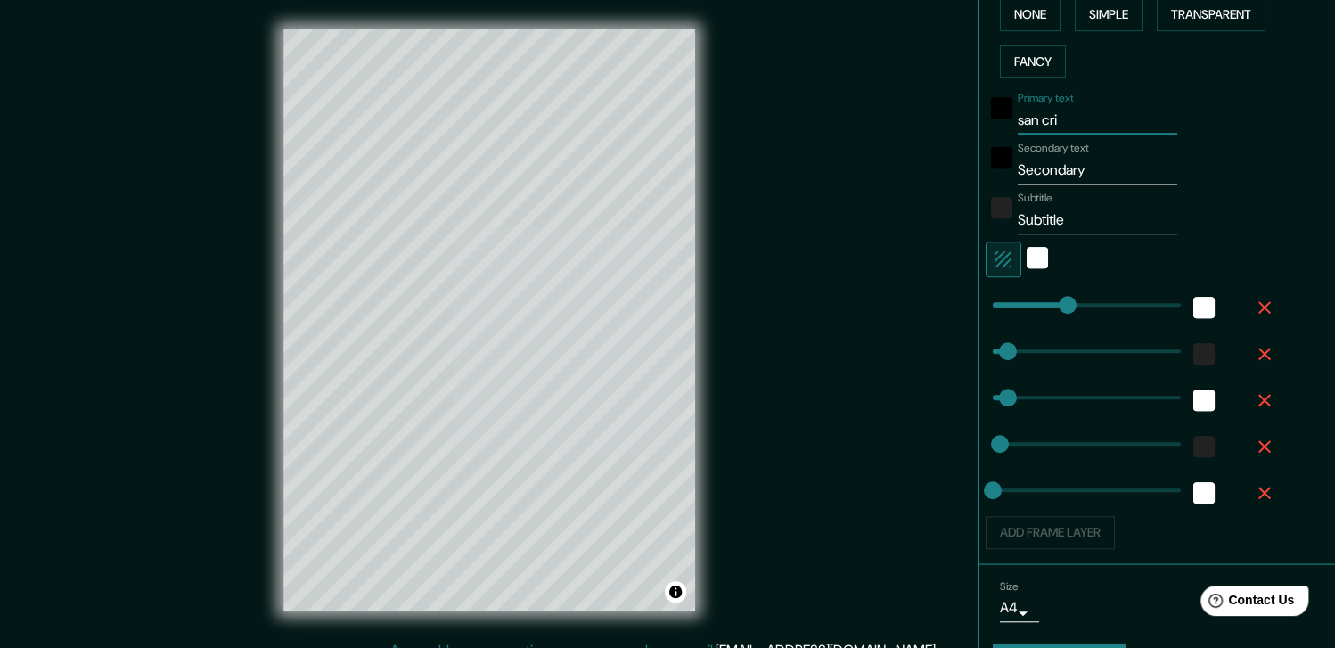
type input "18"
type input "[DEMOGRAPHIC_DATA]"
type input "184"
type input "37"
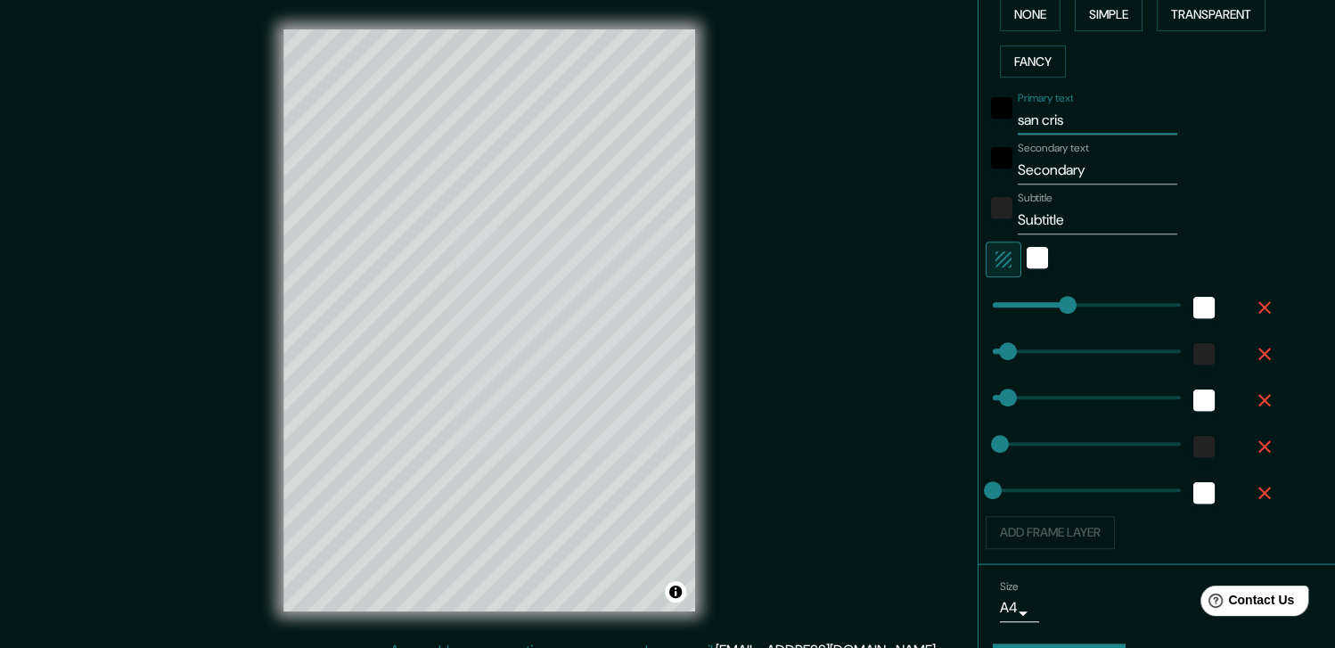
type input "18"
type input "[DEMOGRAPHIC_DATA]"
type input "184"
type input "37"
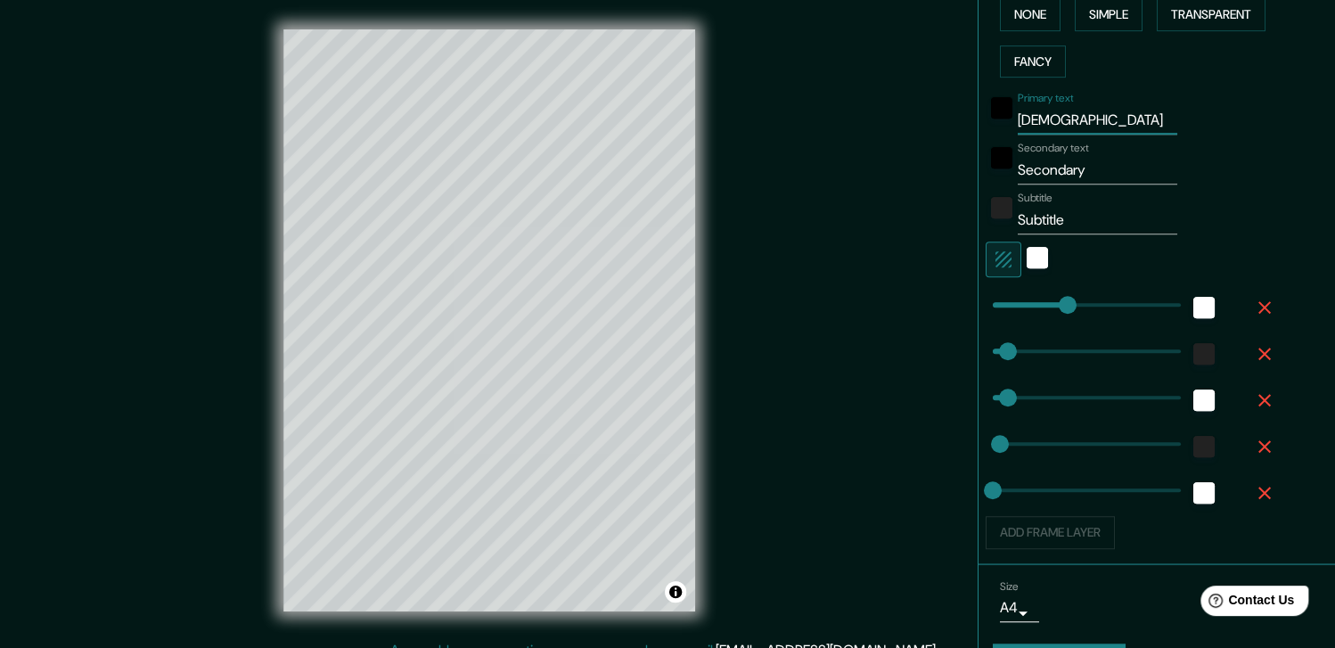
type input "18"
type input "san cristoo"
type input "184"
type input "37"
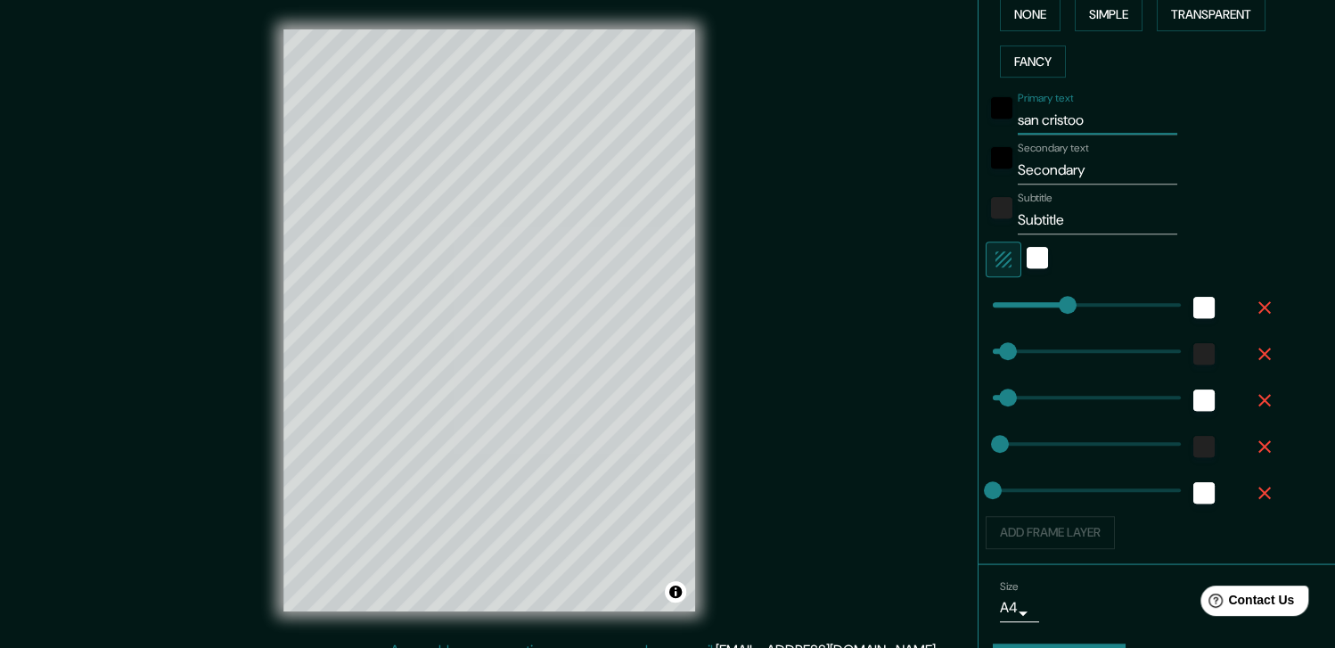
type input "18"
type input "san cristoob"
type input "184"
type input "37"
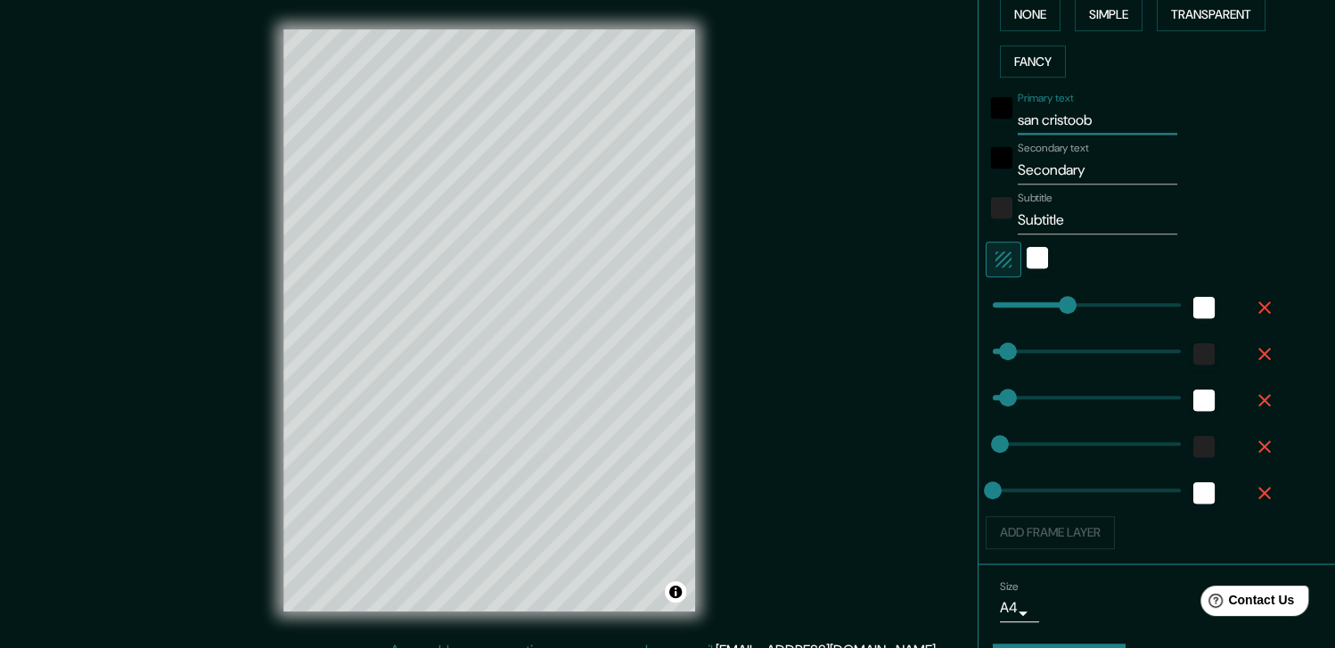
type input "18"
type input "san cristooba"
type input "184"
type input "37"
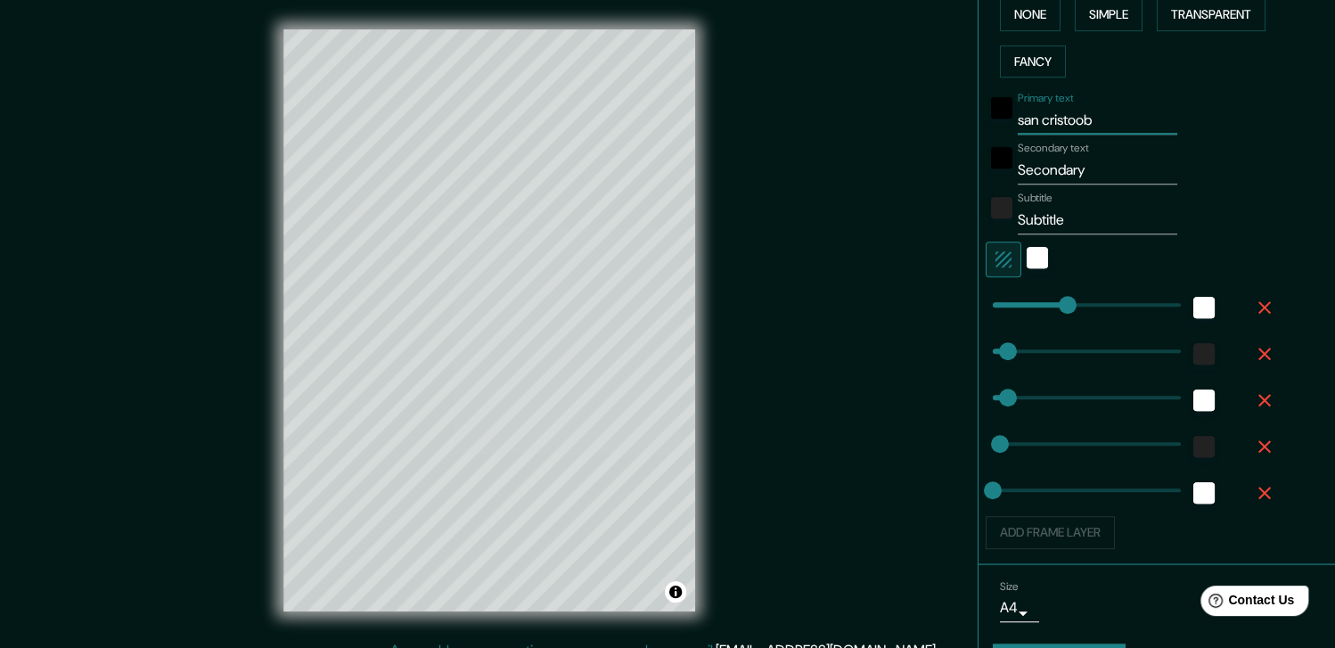
type input "18"
type input "san cristoob"
type input "184"
type input "37"
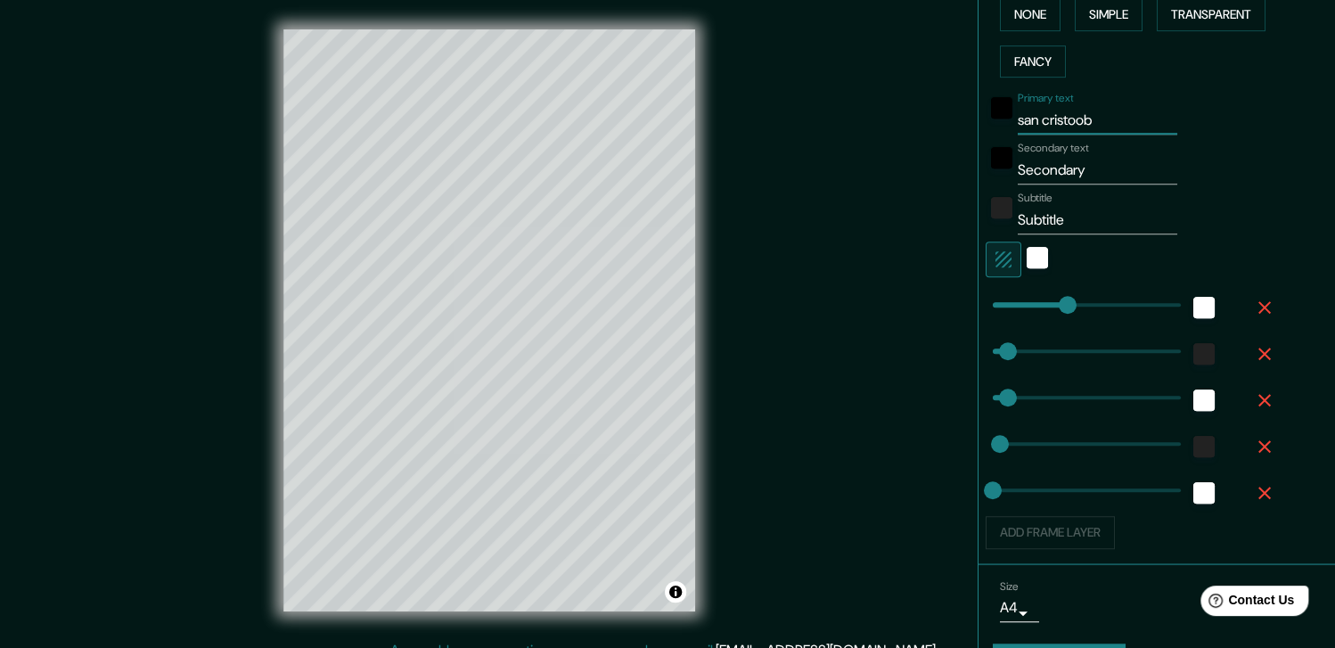
type input "18"
type input "san cristoo"
type input "184"
type input "37"
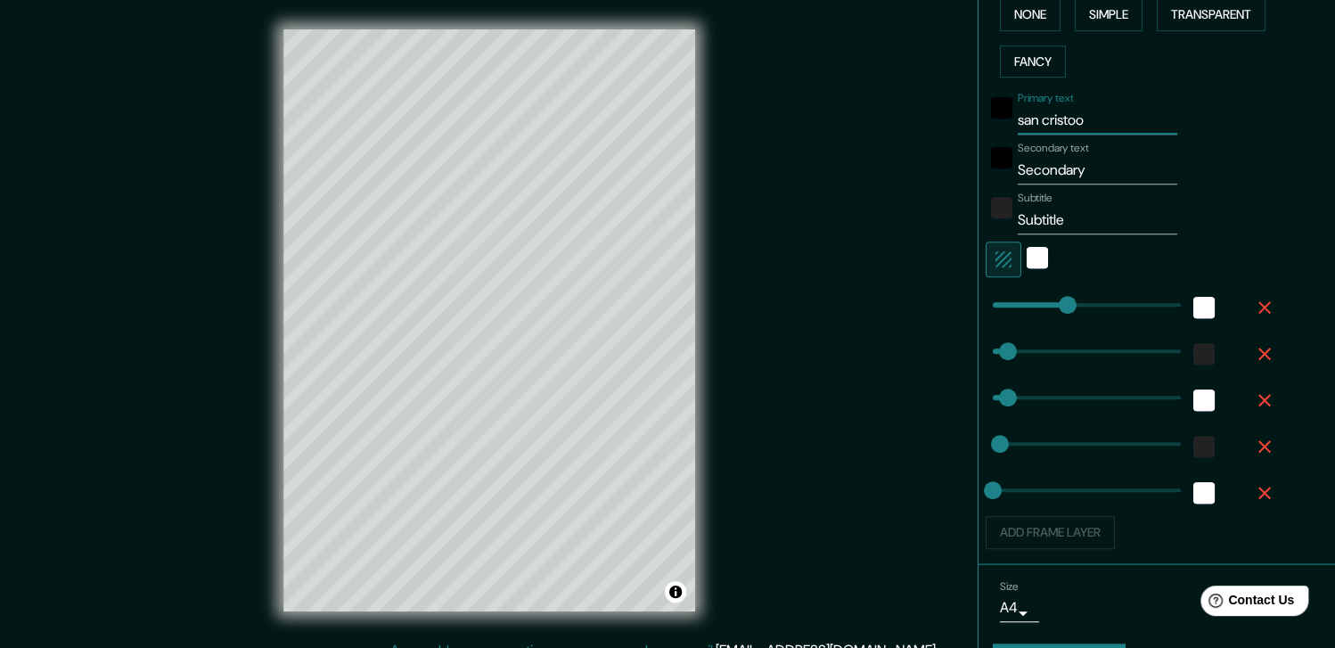
type input "18"
type input "[DEMOGRAPHIC_DATA]"
type input "184"
type input "37"
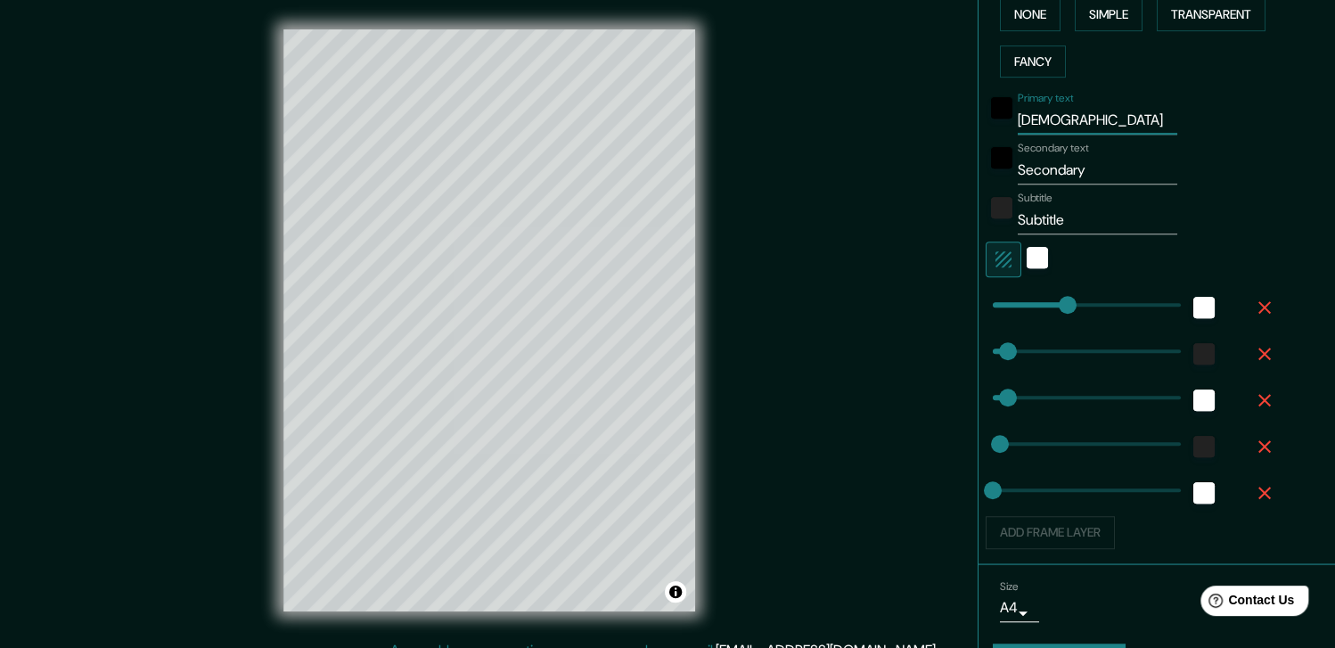
type input "18"
type input "san cristob"
type input "184"
type input "37"
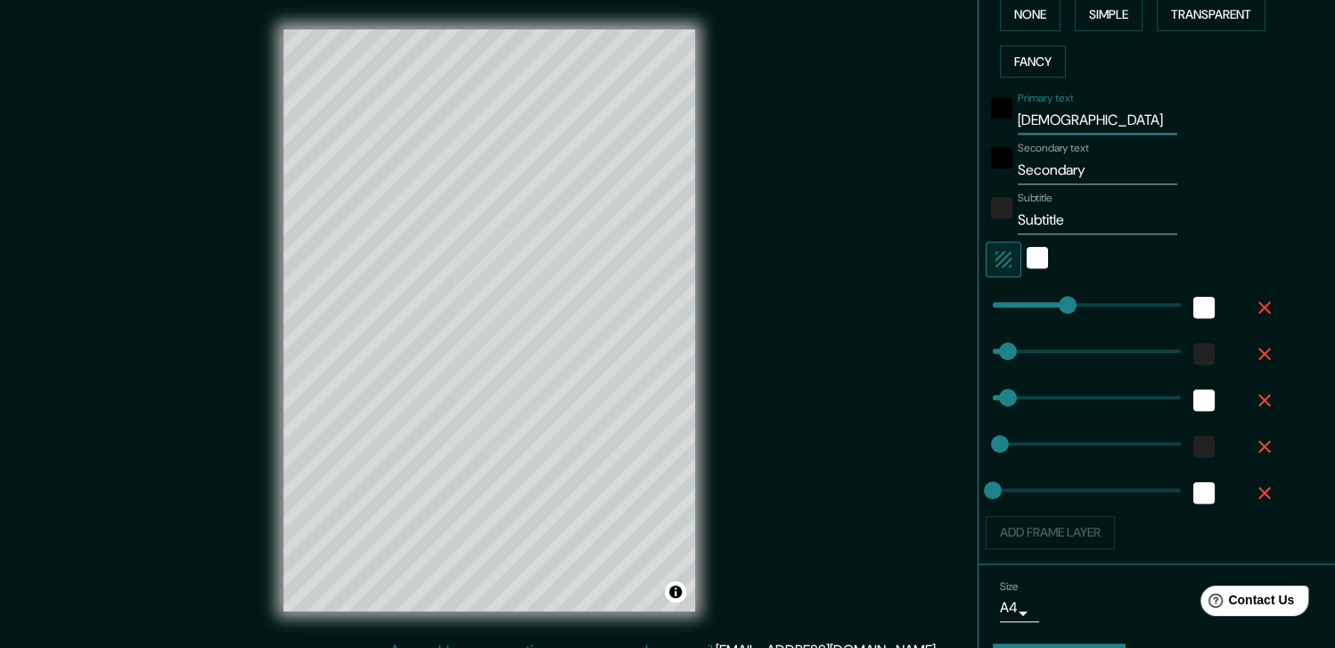
type input "18"
type input "san cristoba"
type input "184"
type input "37"
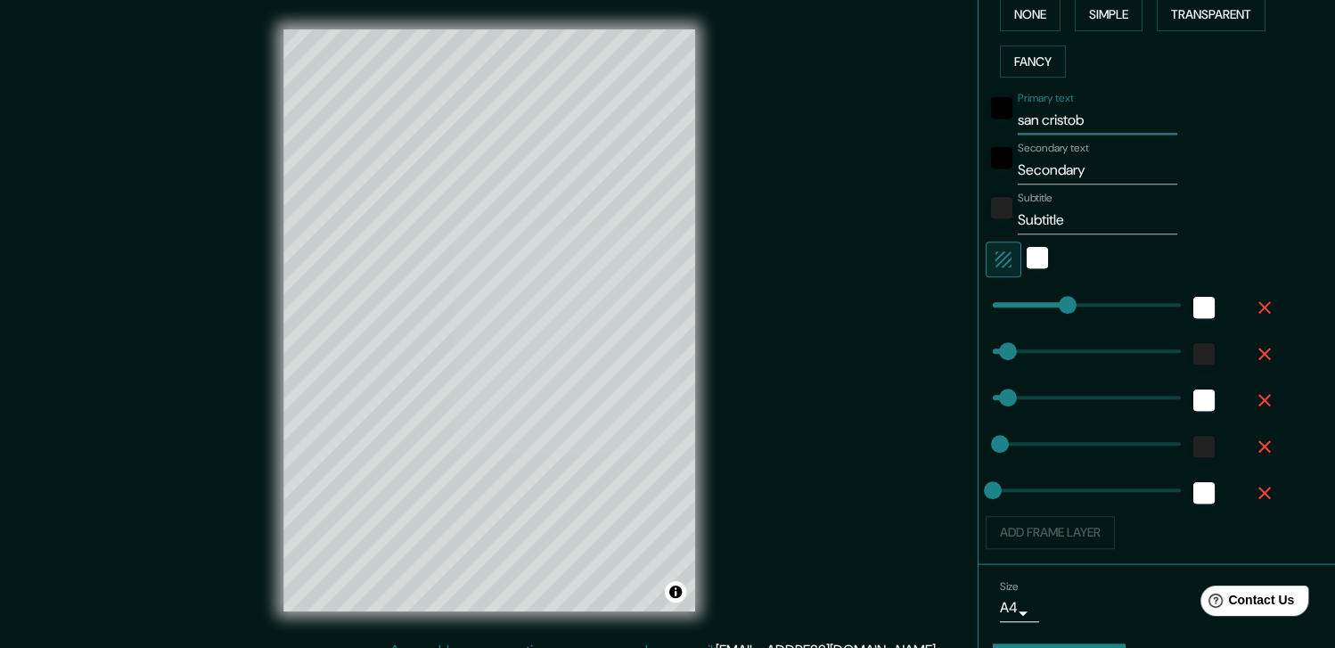
type input "18"
type input "san cristobal"
type input "184"
type input "37"
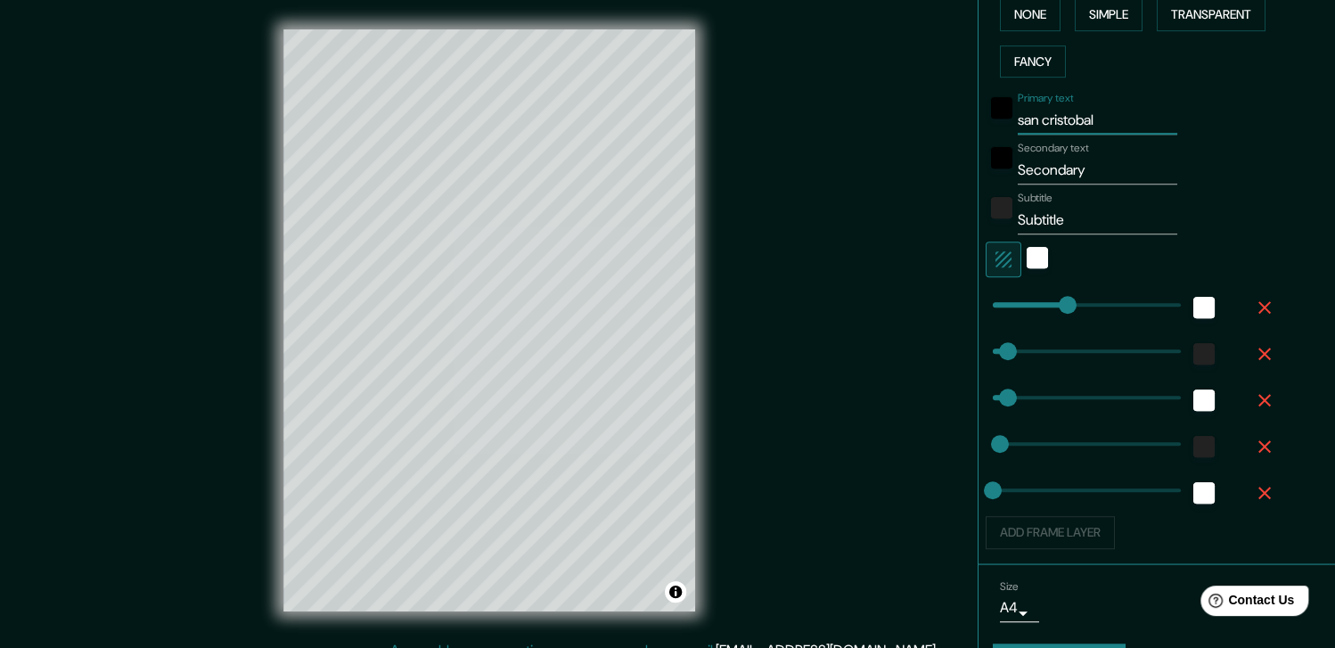
type input "18"
type input "san cristobal"
drag, startPoint x: 1092, startPoint y: 174, endPoint x: 913, endPoint y: 167, distance: 179.3
click at [913, 167] on div "Mappin Location [GEOGRAPHIC_DATA], [GEOGRAPHIC_DATA], [GEOGRAPHIC_DATA] Pins St…" at bounding box center [667, 334] width 1335 height 669
type input "184"
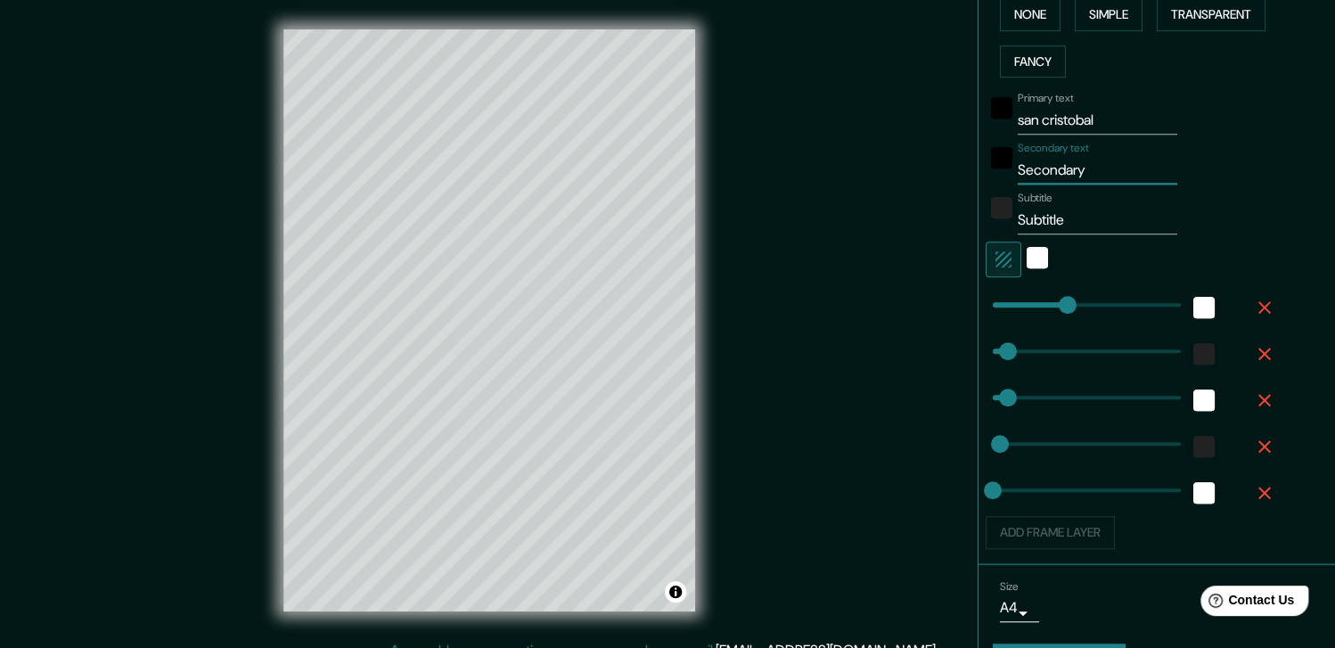
type input "37"
type input "18"
type input "e"
type input "184"
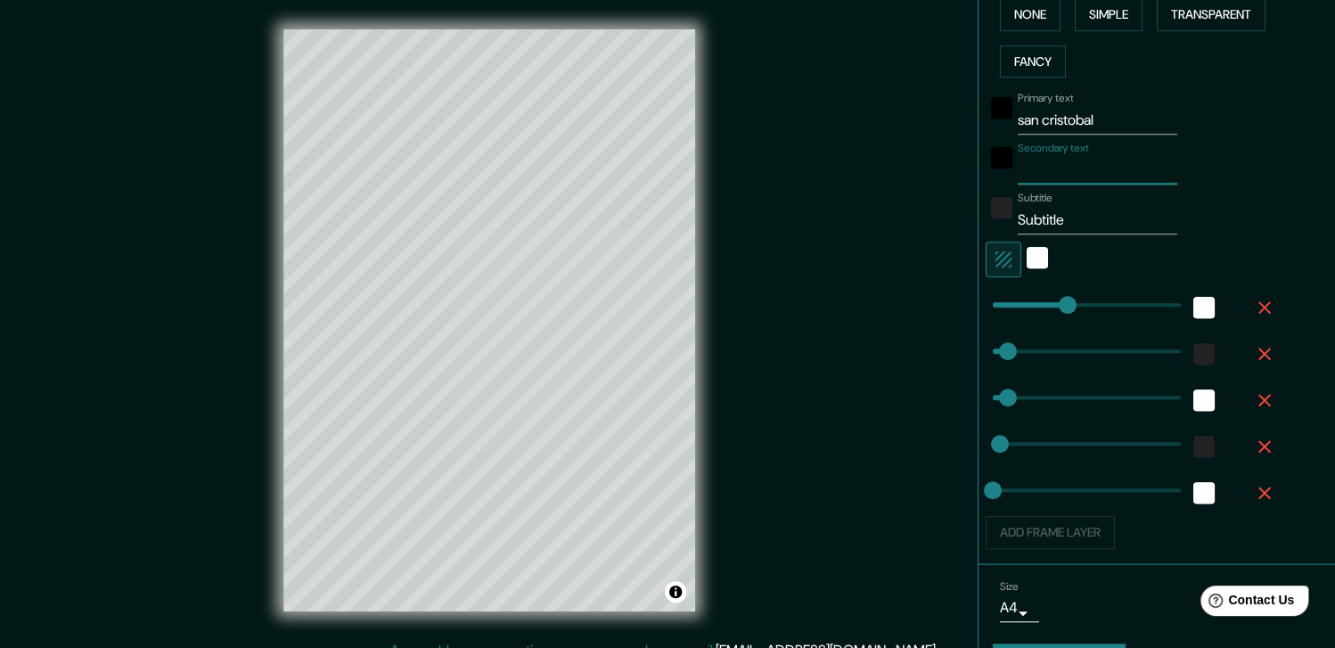
type input "37"
type input "18"
type input "es"
type input "184"
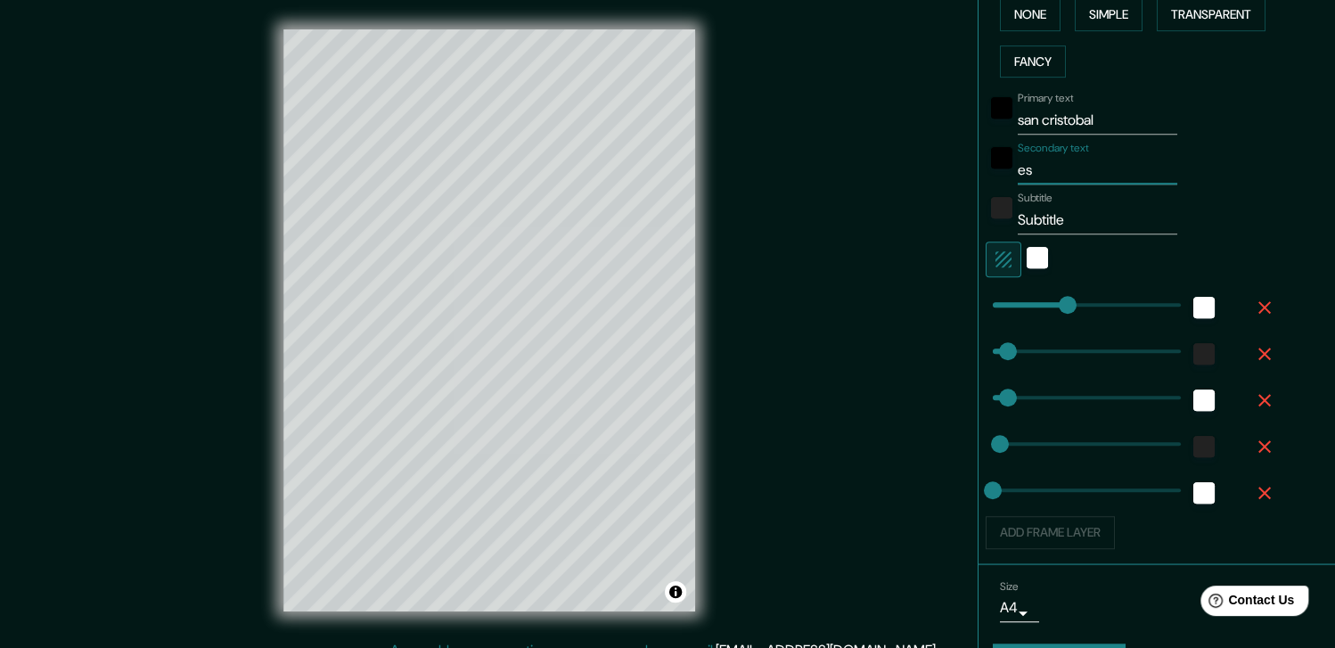
type input "37"
type input "18"
type input "esc"
type input "184"
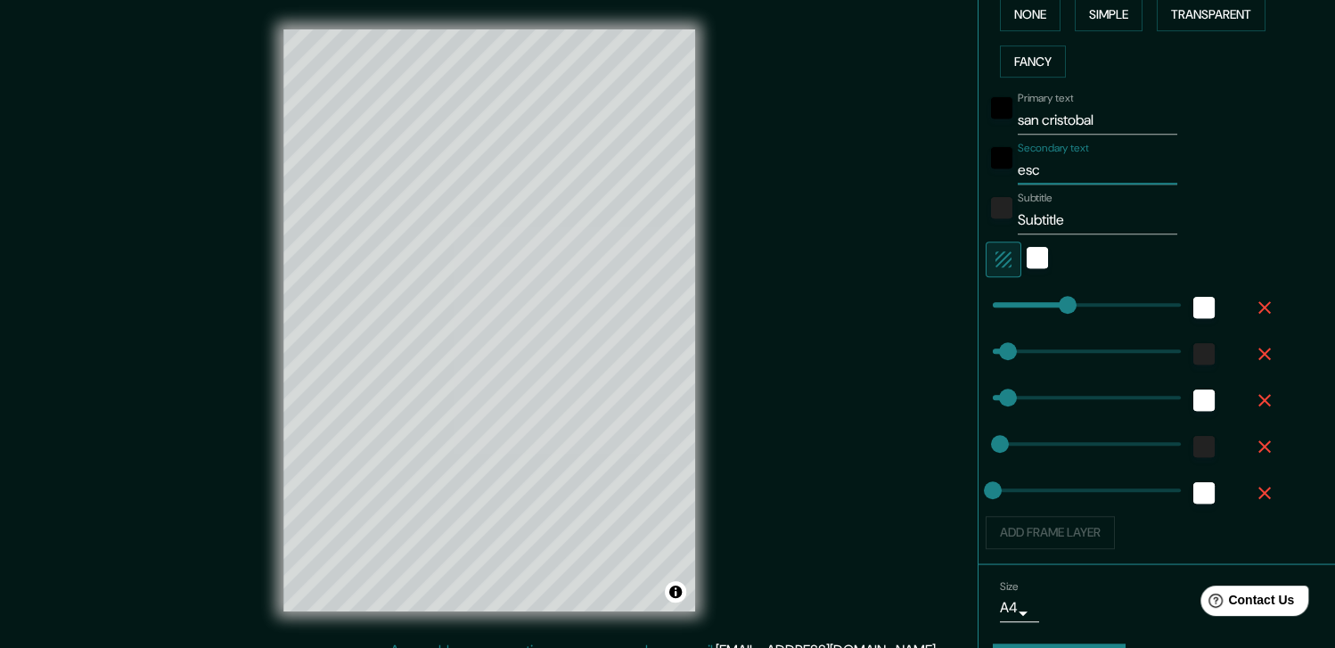
type input "37"
type input "18"
type input "escue"
type input "184"
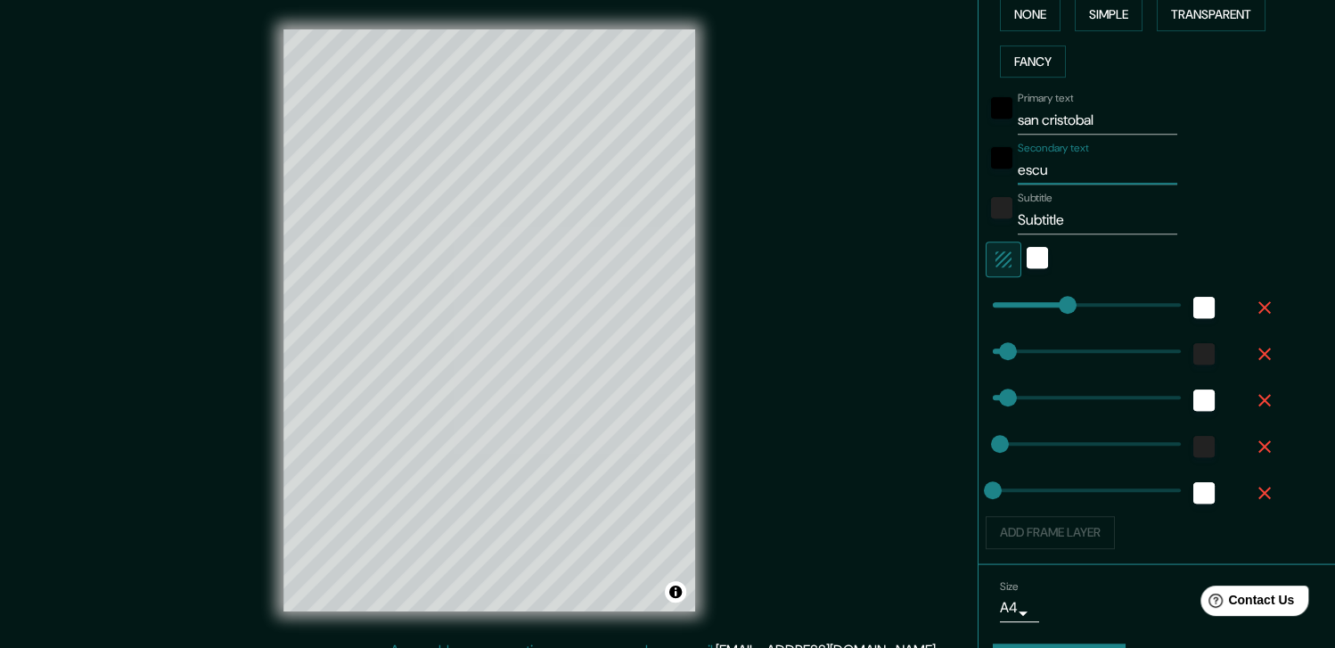
type input "37"
type input "18"
type input "escuel"
type input "184"
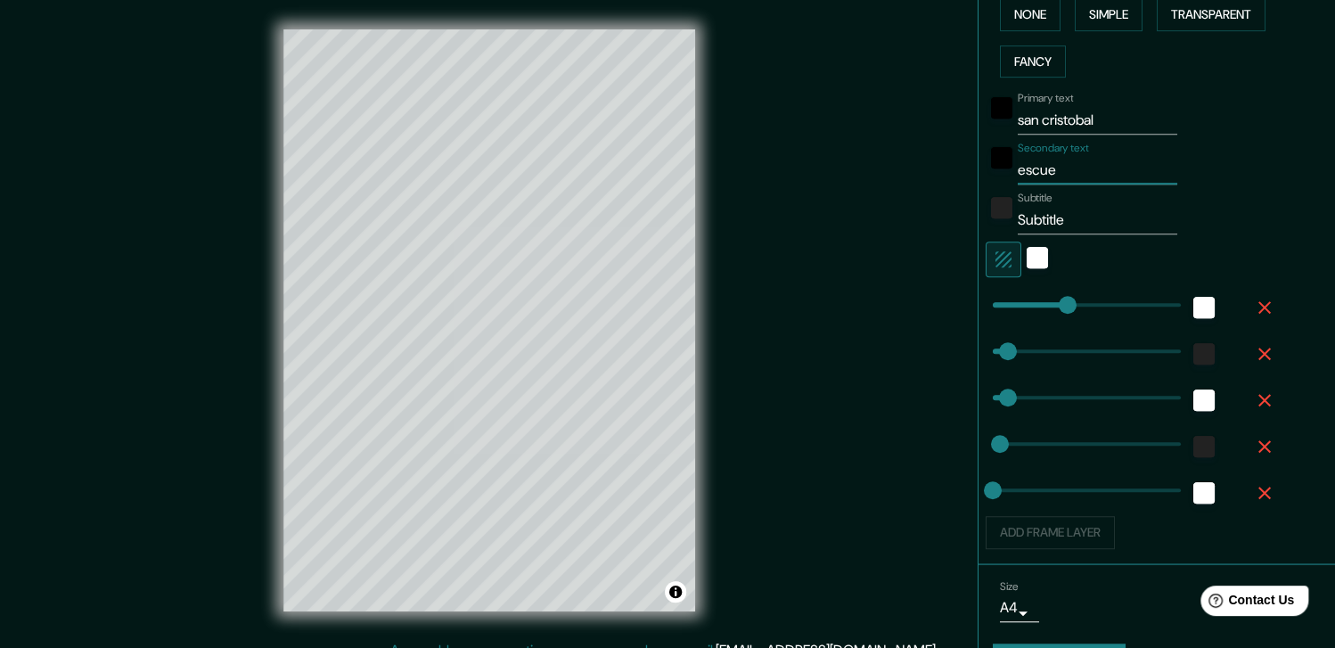
type input "37"
type input "18"
type input "escuela"
type input "184"
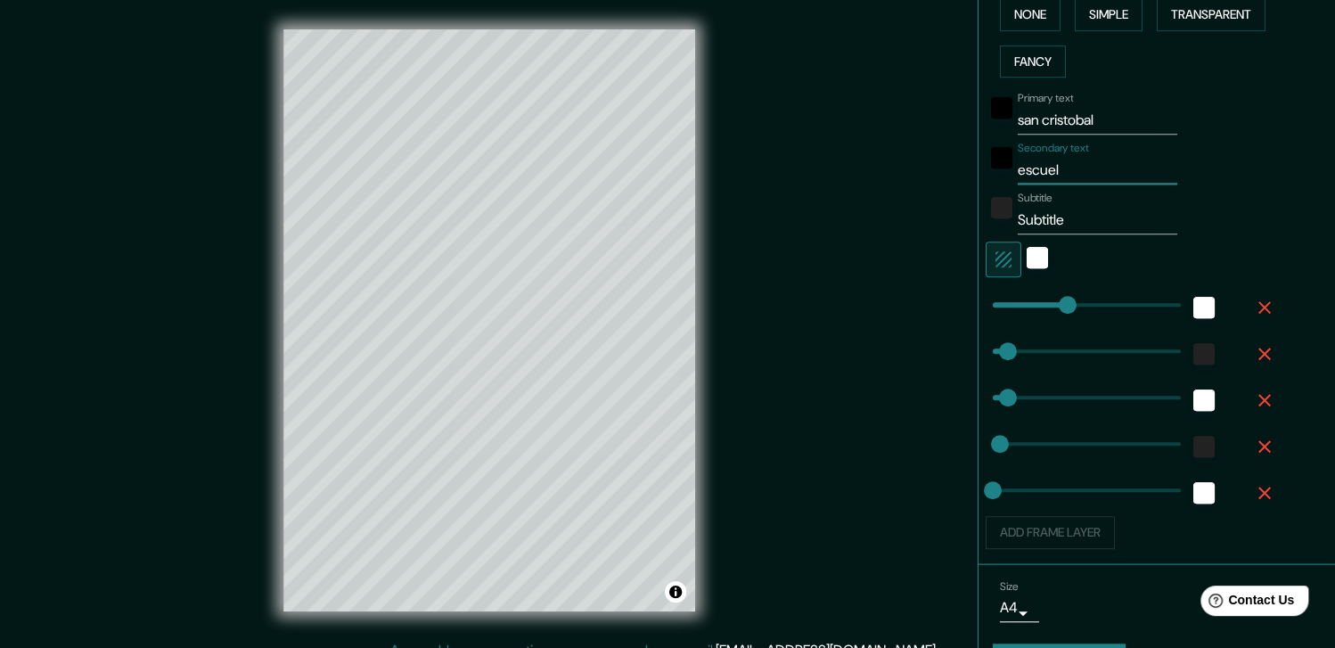
type input "37"
type input "18"
type input "escuela"
type input "184"
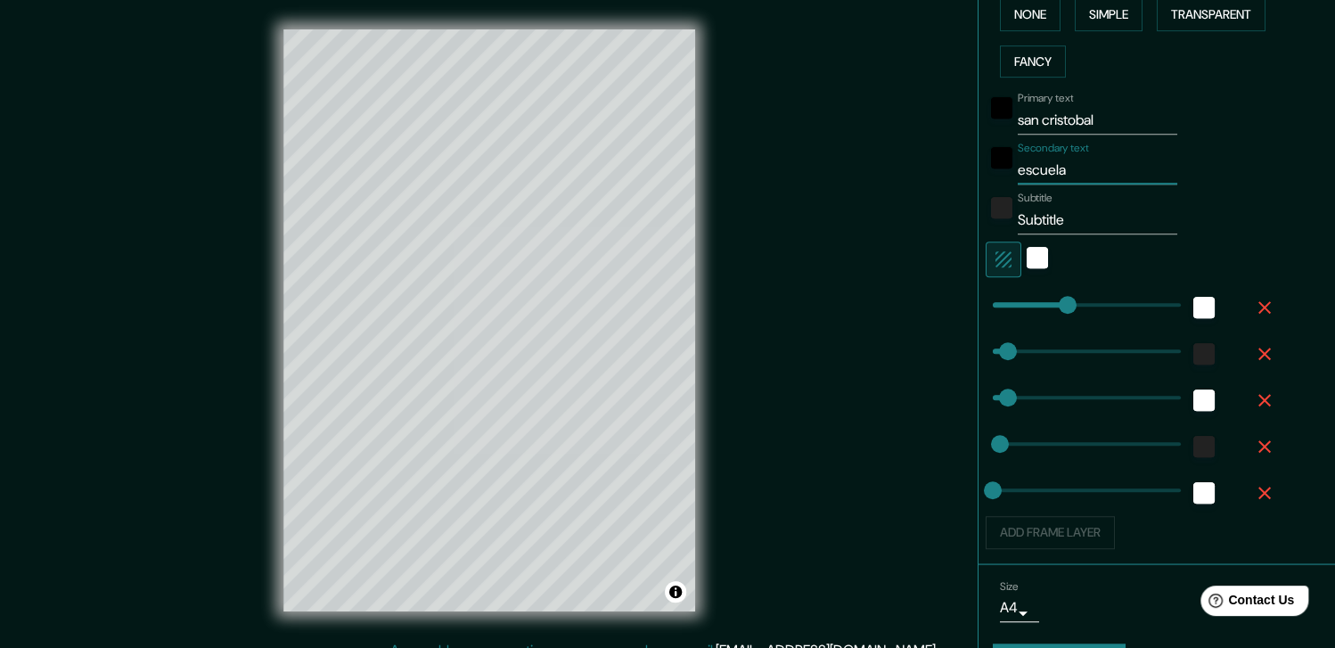
type input "37"
type input "18"
type input "escuela d"
type input "184"
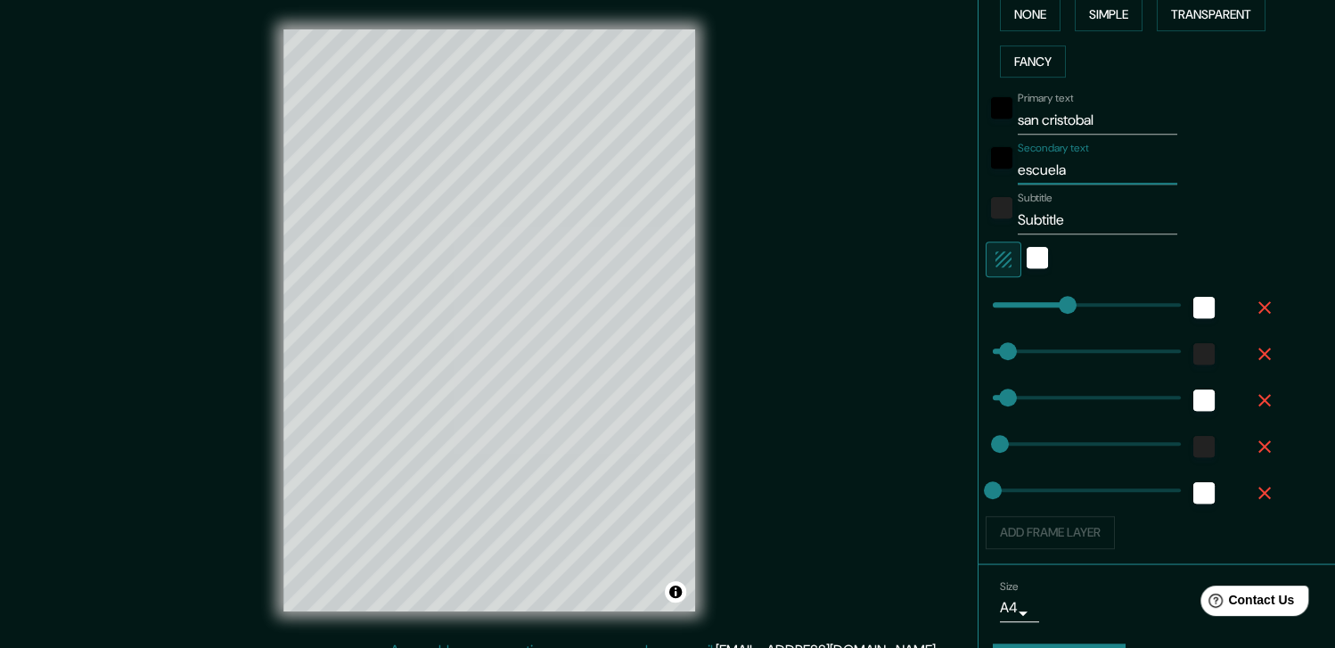
type input "37"
type input "18"
type input "escuela de"
type input "184"
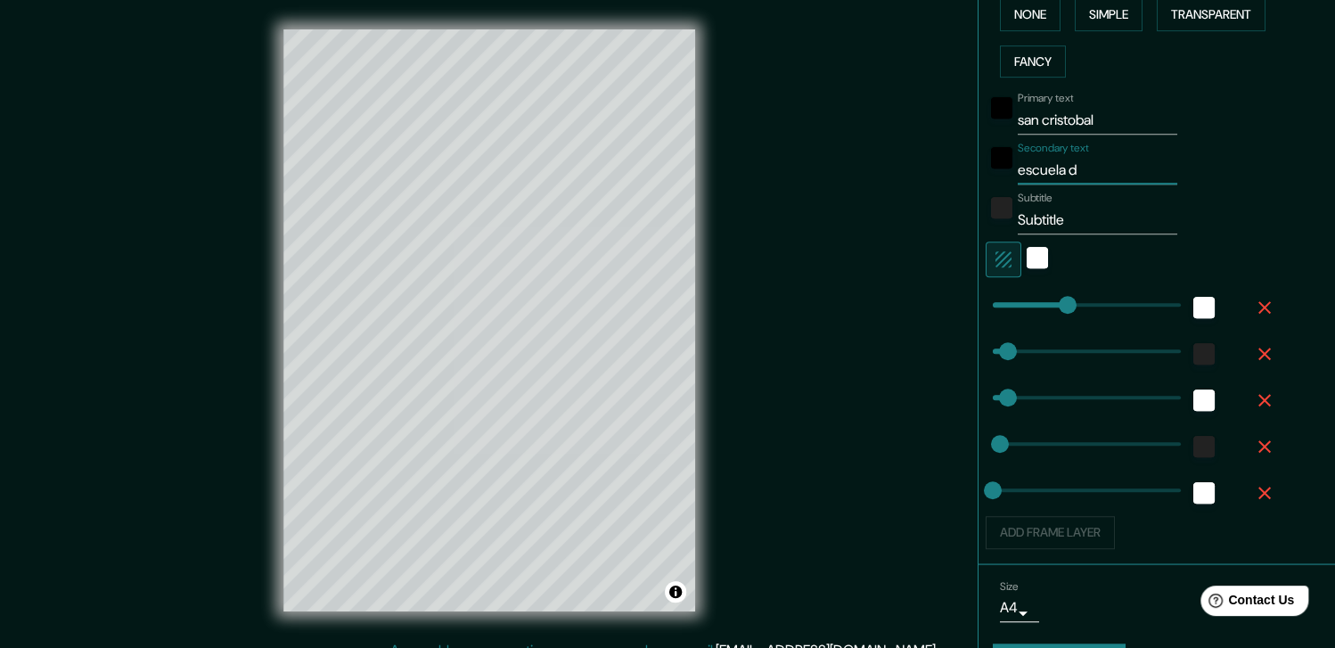
type input "37"
type input "18"
type input "escuela de"
type input "184"
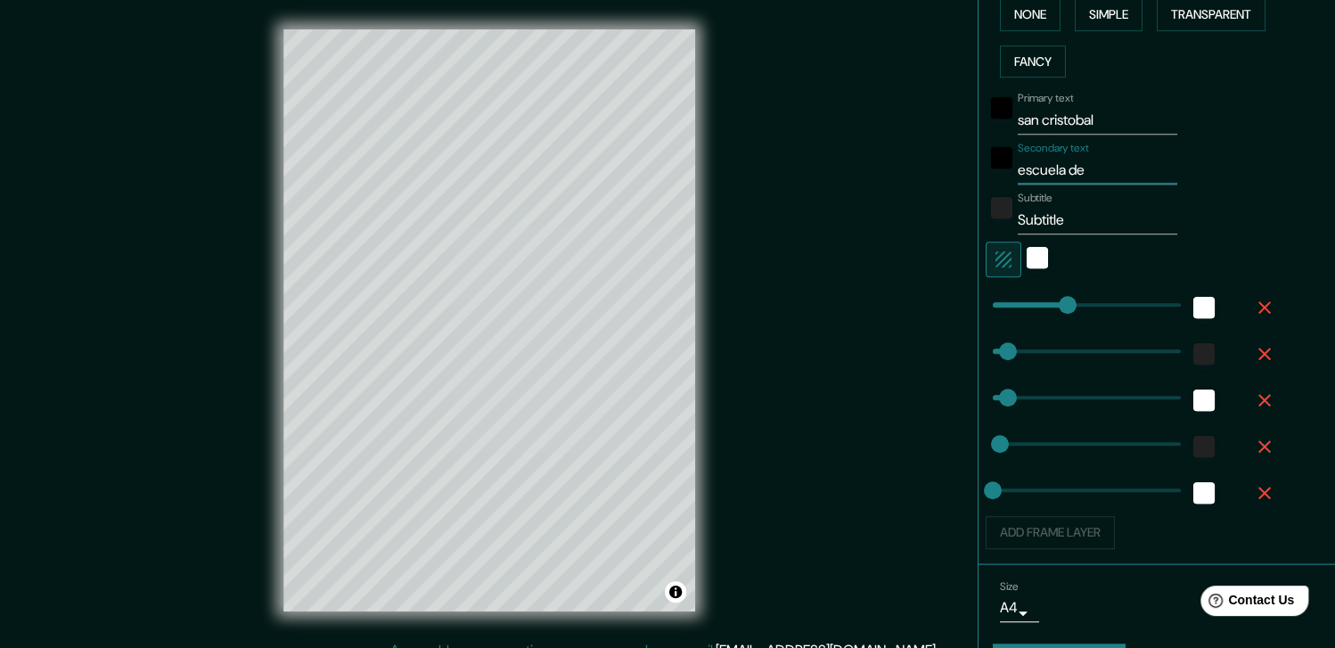
type input "37"
type input "18"
type input "escuela de a"
type input "184"
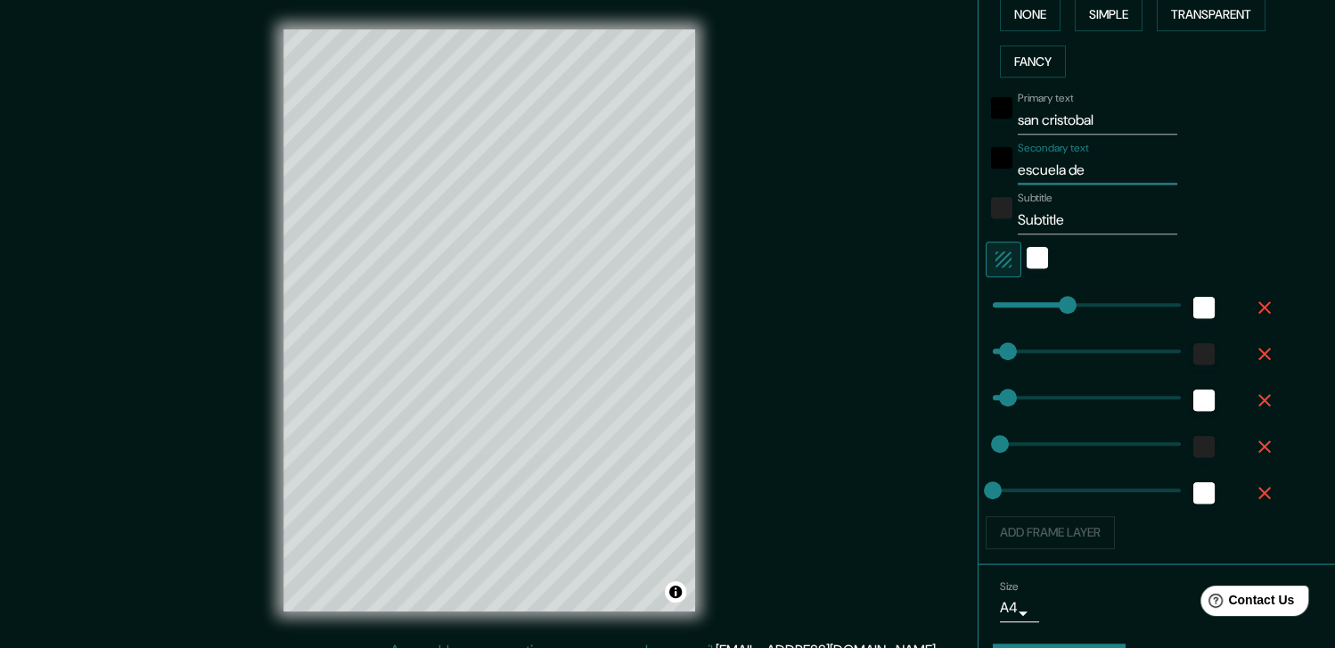
type input "37"
type input "18"
type input "escuela de ar"
type input "184"
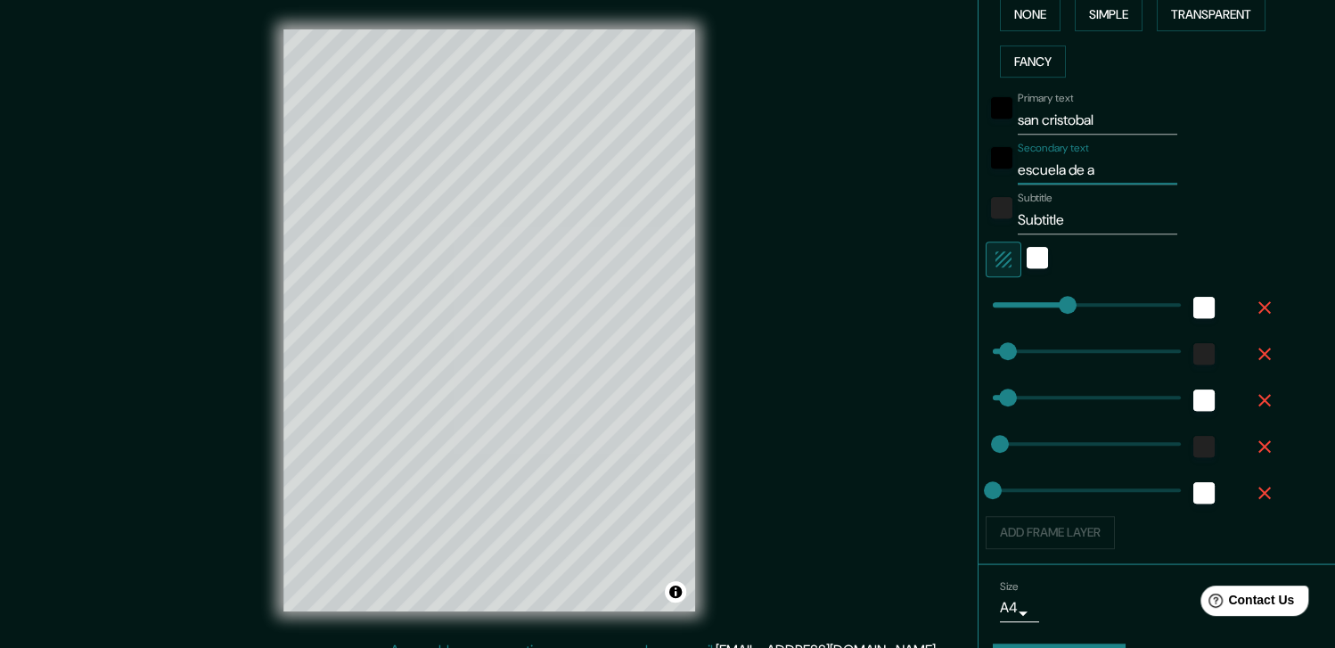
type input "37"
type input "18"
type input "escuela de art"
type input "184"
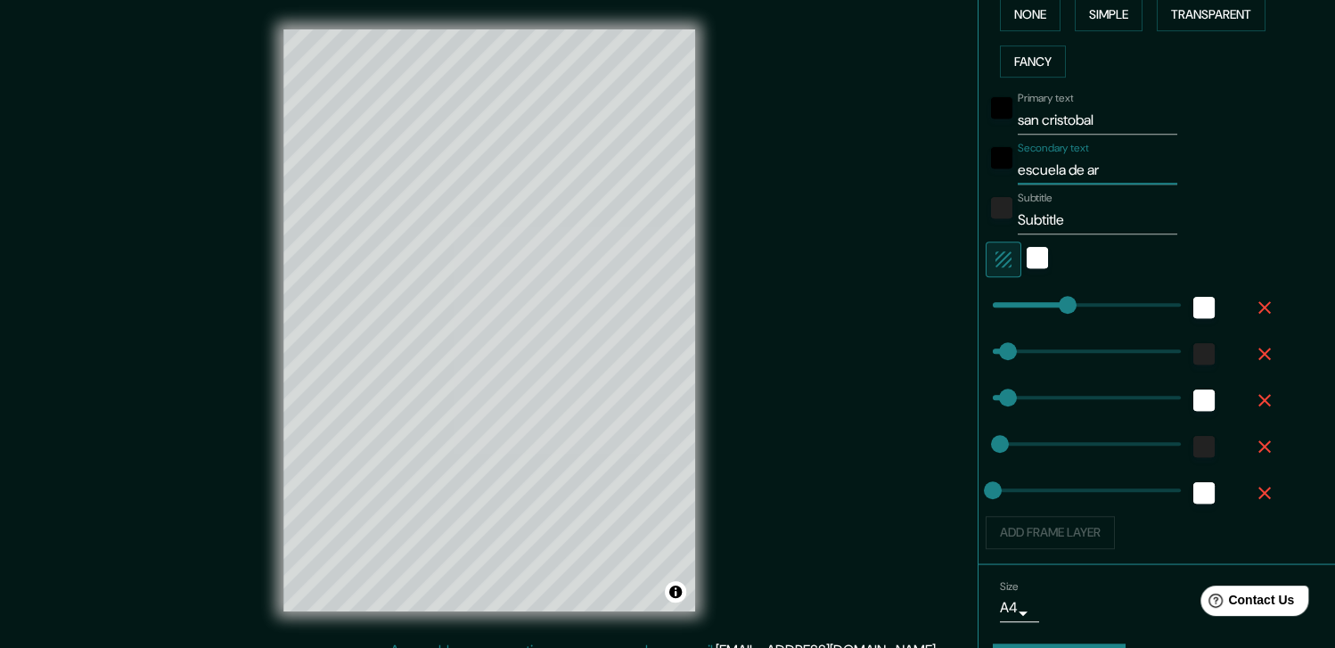
type input "37"
type input "18"
type input "escuela de arte"
type input "184"
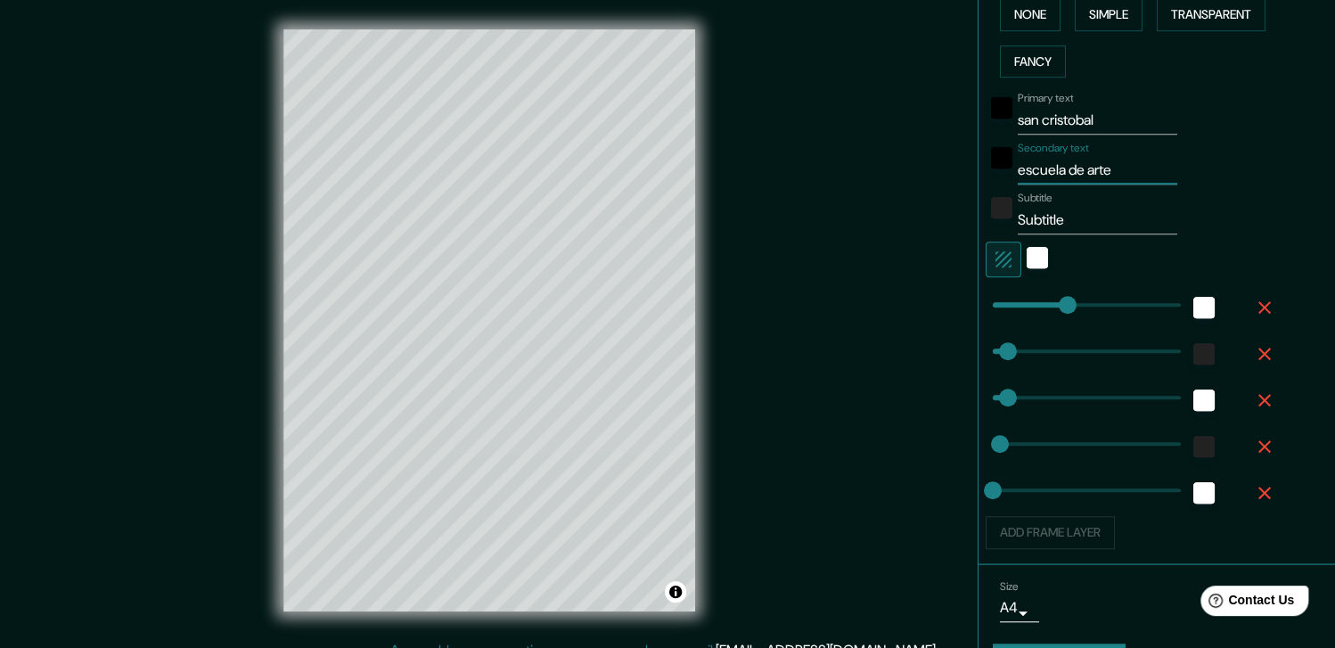
type input "37"
type input "18"
type input "escuela de arte"
type input "184"
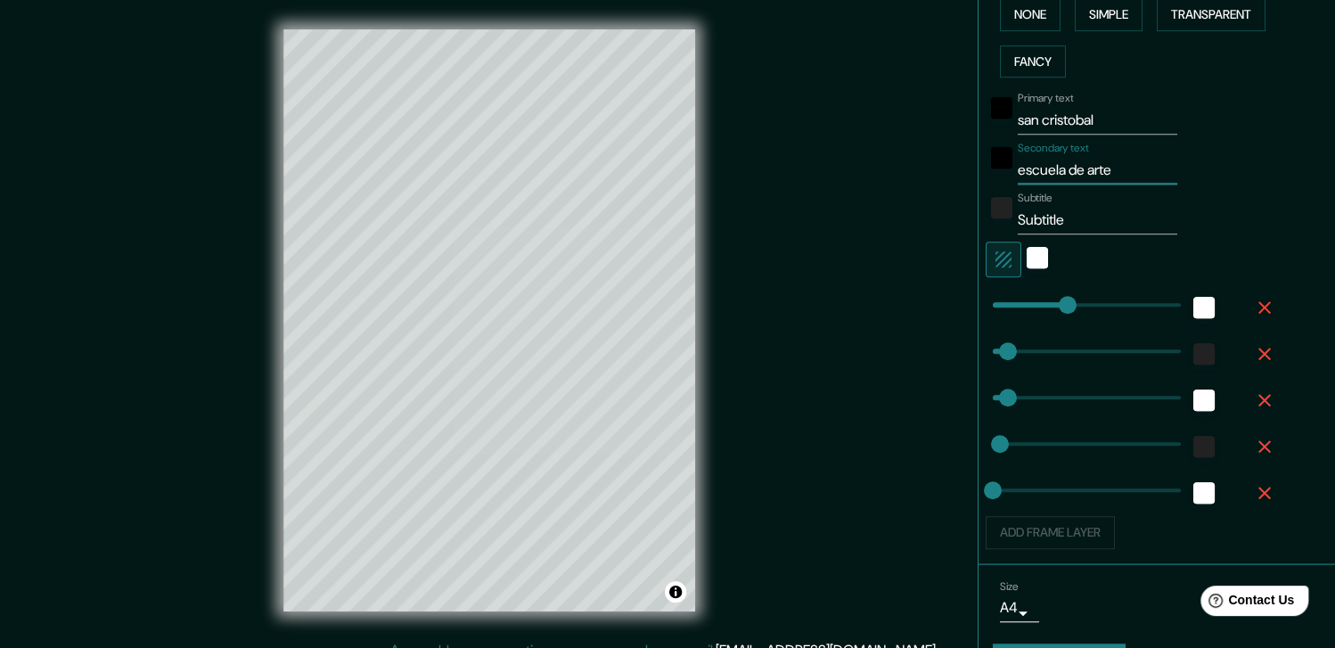
type input "37"
type input "18"
type input "escuela de arte"
type input "184"
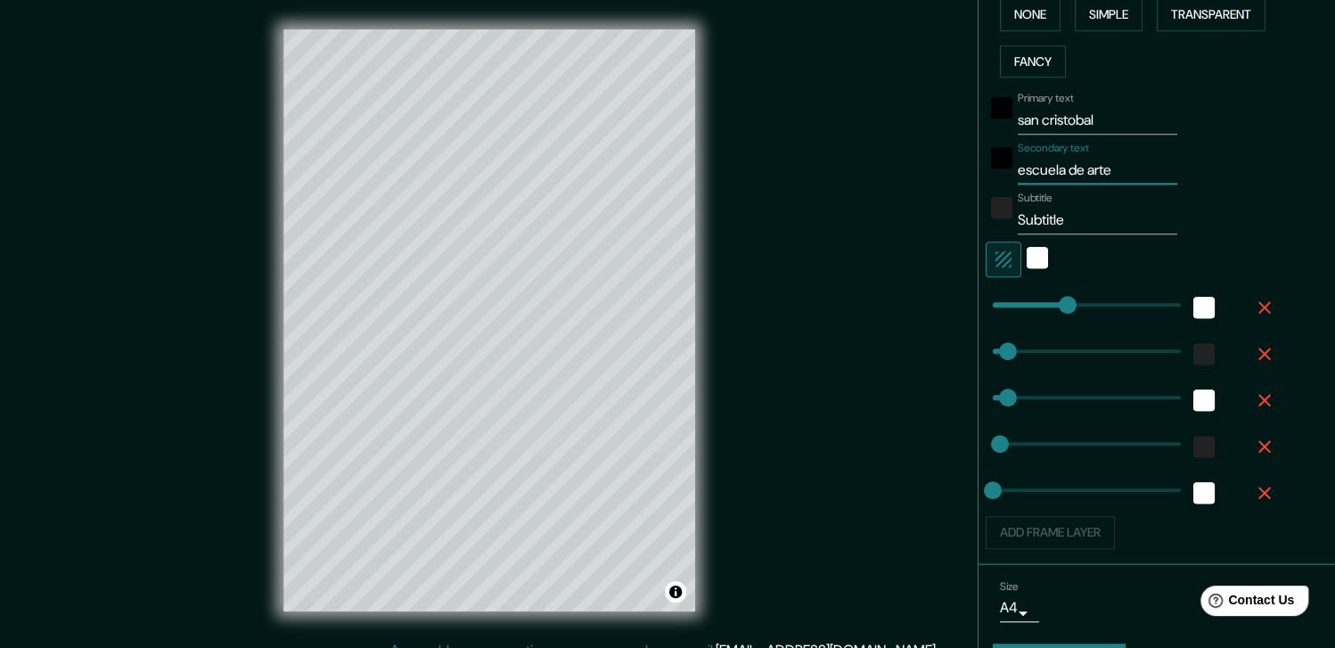
type input "37"
type input "18"
type input "e"
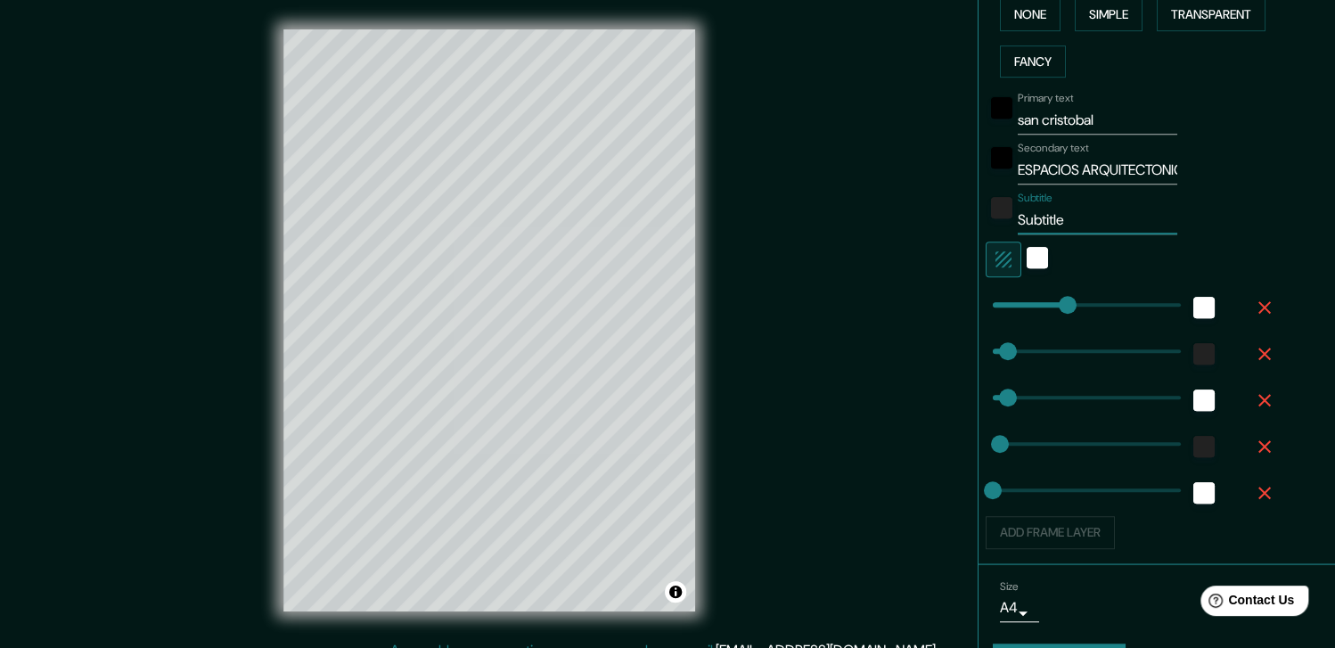
drag, startPoint x: 1076, startPoint y: 216, endPoint x: 1007, endPoint y: 216, distance: 68.6
click at [1018, 216] on input "Subtitle" at bounding box center [1098, 220] width 160 height 29
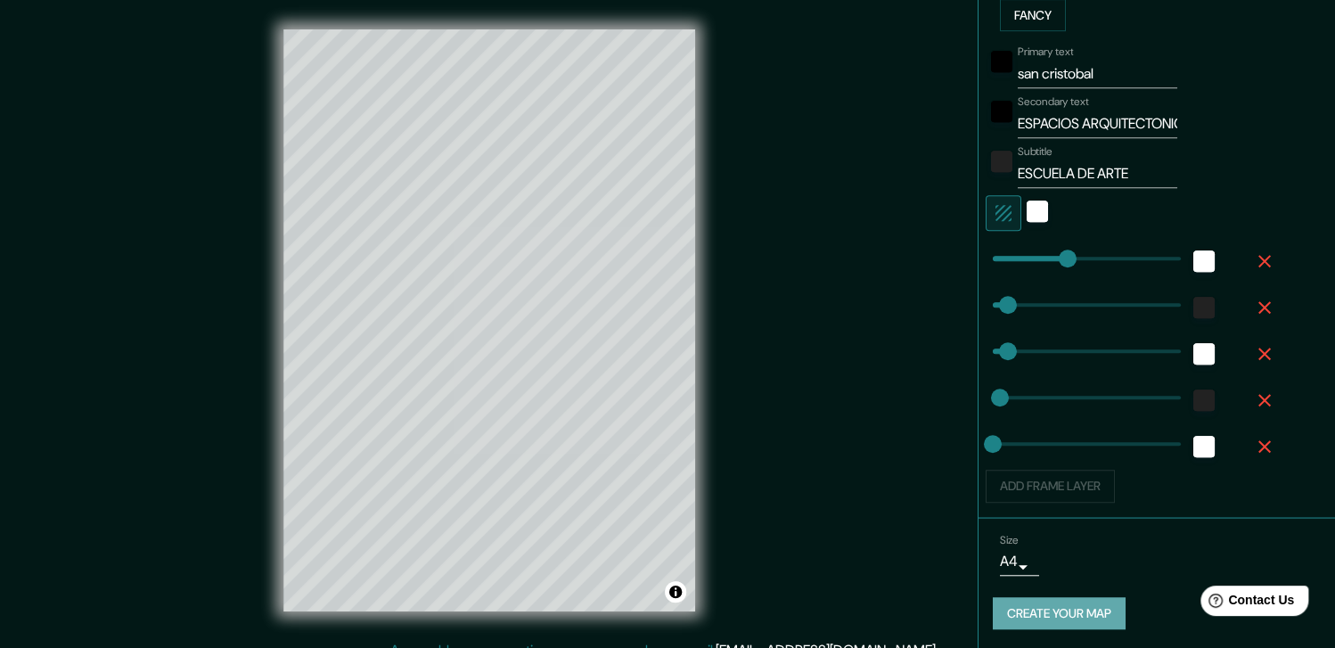
click at [1037, 603] on button "Create your map" at bounding box center [1059, 613] width 133 height 33
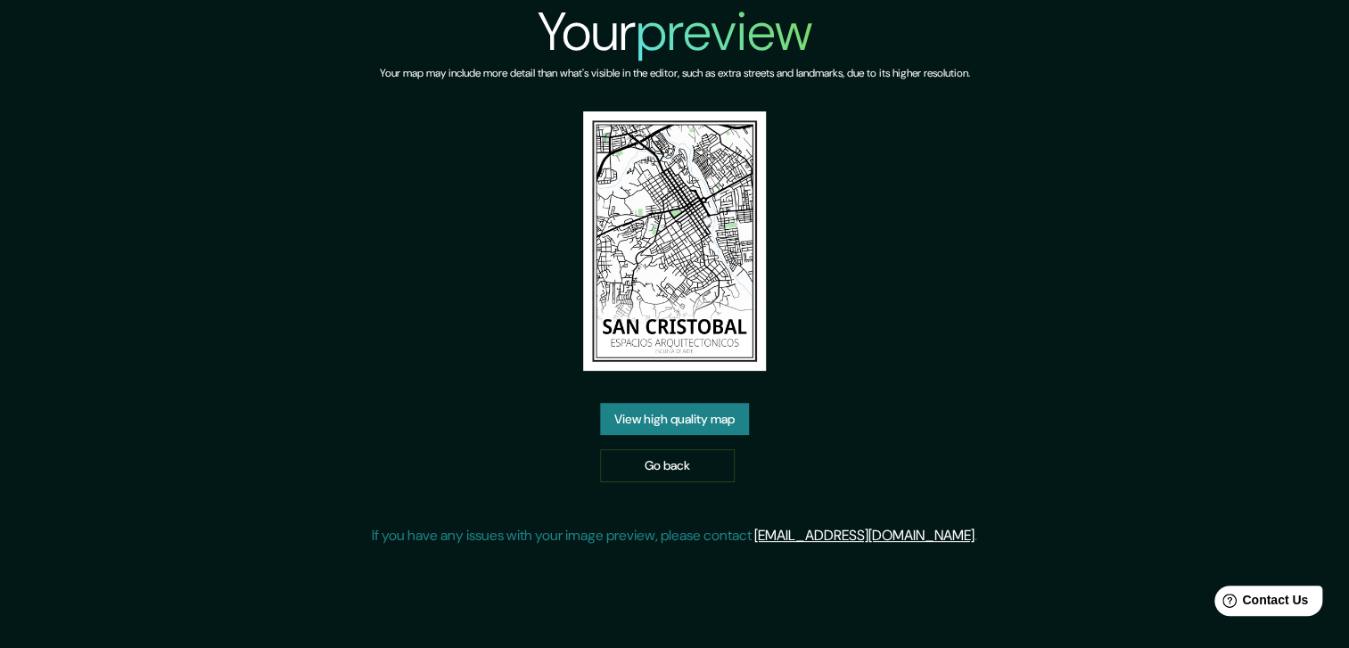
drag, startPoint x: 686, startPoint y: 333, endPoint x: 669, endPoint y: 232, distance: 103.0
click at [669, 232] on img at bounding box center [675, 240] width 184 height 259
click at [696, 414] on link "View high quality map" at bounding box center [674, 419] width 149 height 33
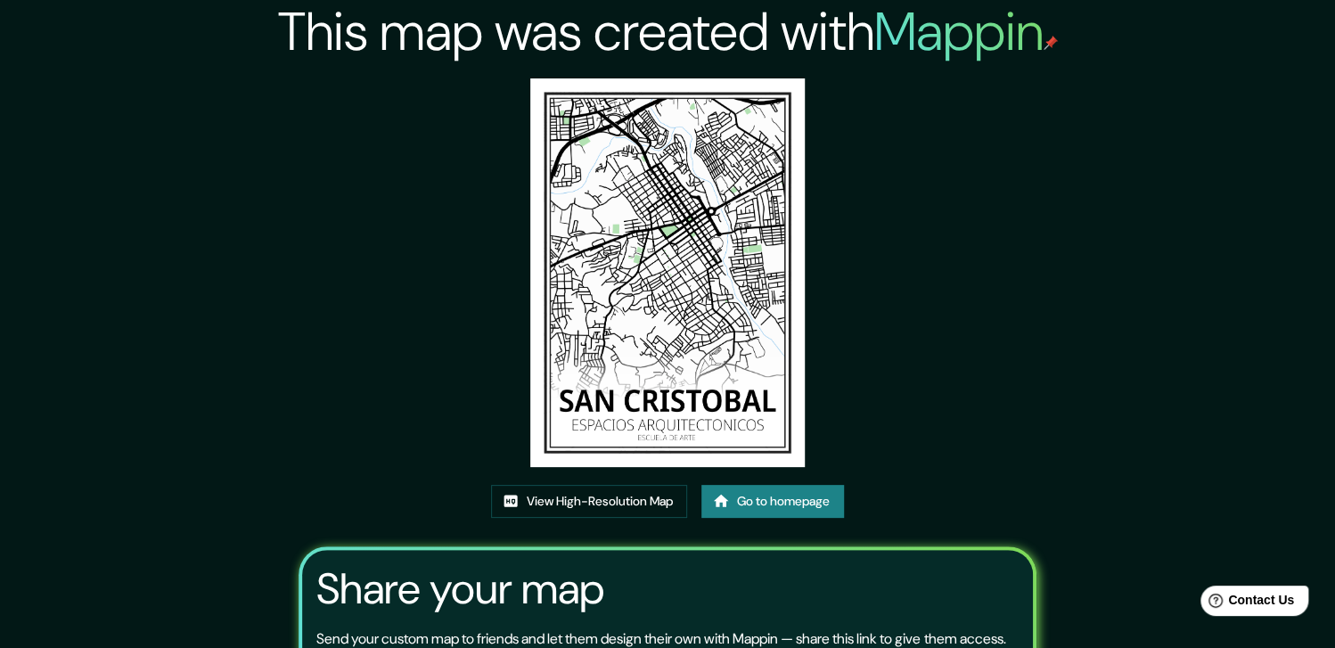
click at [679, 277] on img at bounding box center [667, 272] width 275 height 389
click at [724, 497] on icon at bounding box center [721, 501] width 15 height 12
